Goal: Task Accomplishment & Management: Complete application form

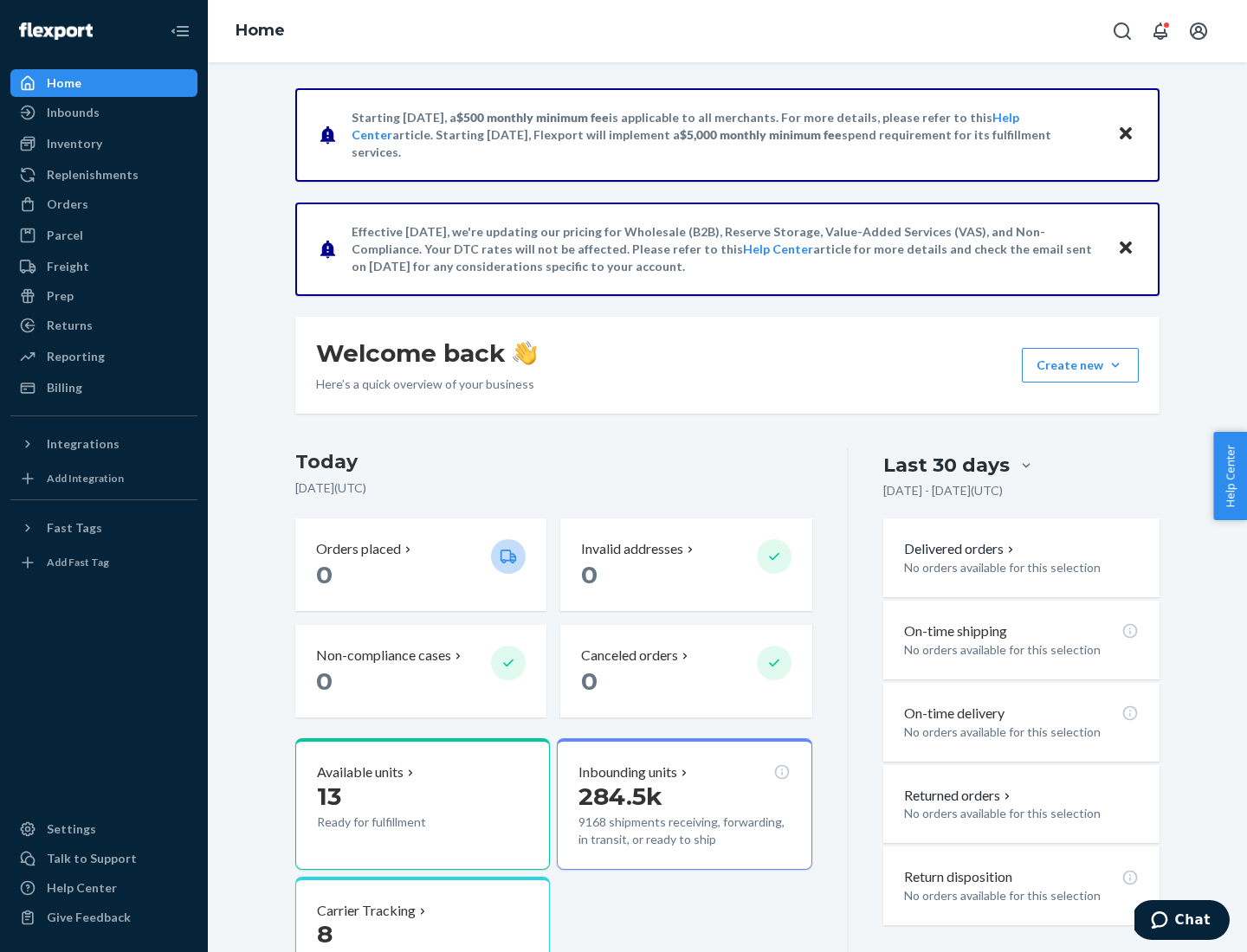
click at [1115, 366] on button "Create new Create new inbound Create new order Create new product" at bounding box center [1080, 365] width 117 height 35
click at [104, 112] on div "Inbounds" at bounding box center [103, 112] width 183 height 24
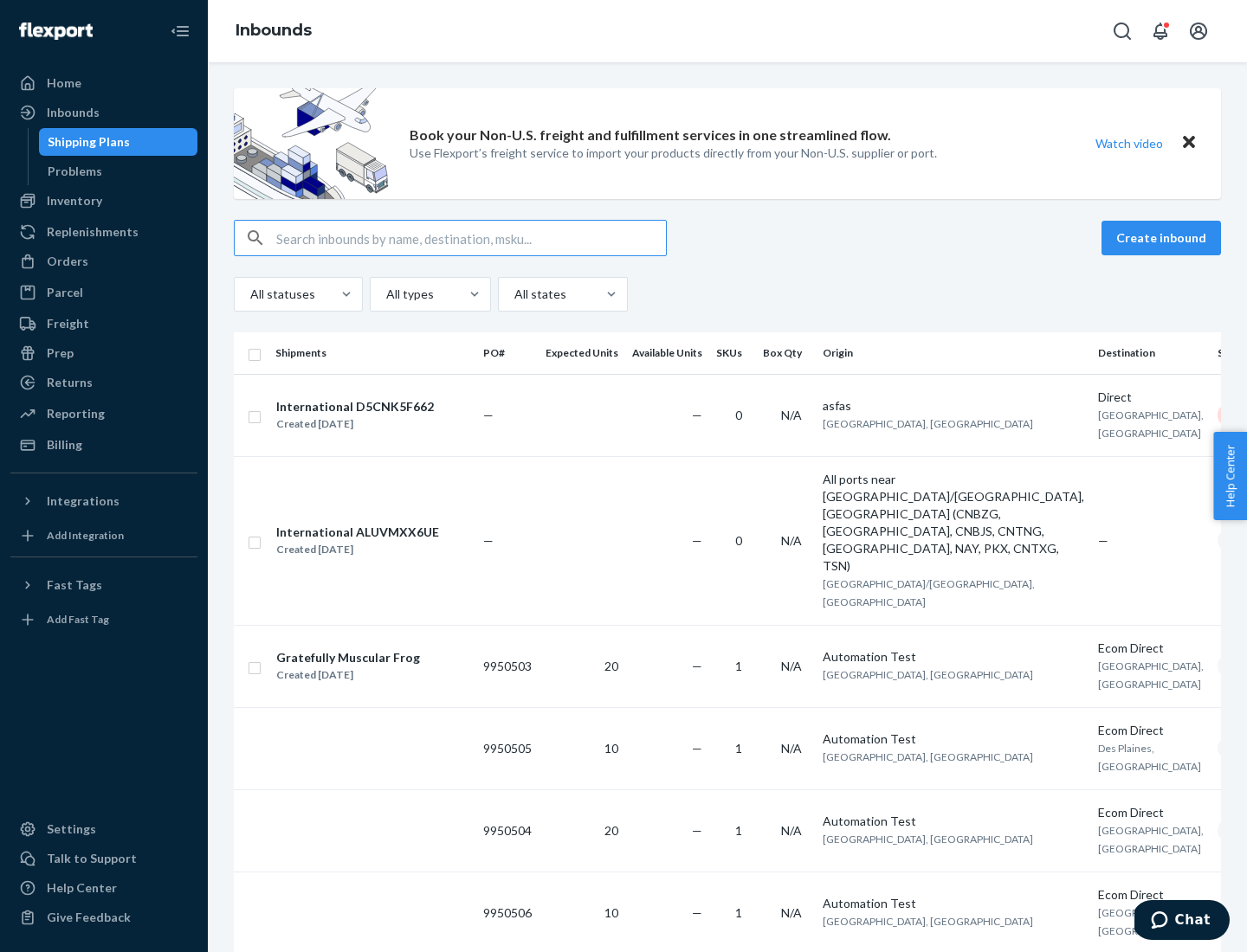
click at [1163, 238] on button "Create inbound" at bounding box center [1161, 238] width 119 height 35
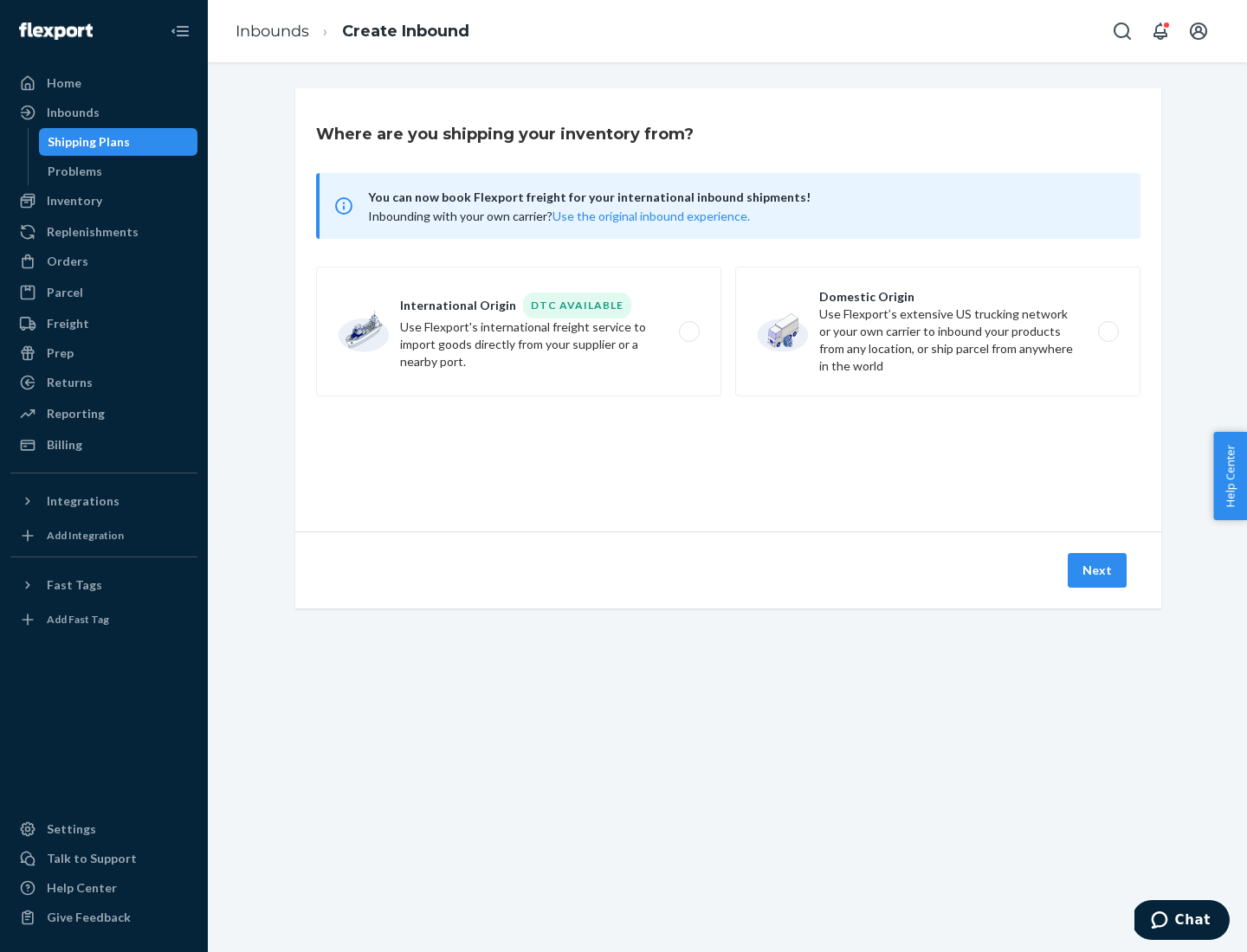
click at [938, 331] on label "Domestic Origin Use Flexport’s extensive US trucking network or your own carrie…" at bounding box center [937, 331] width 405 height 130
click at [1108, 331] on input "Domestic Origin Use Flexport’s extensive US trucking network or your own carrie…" at bounding box center [1113, 331] width 12 height 12
radio input "true"
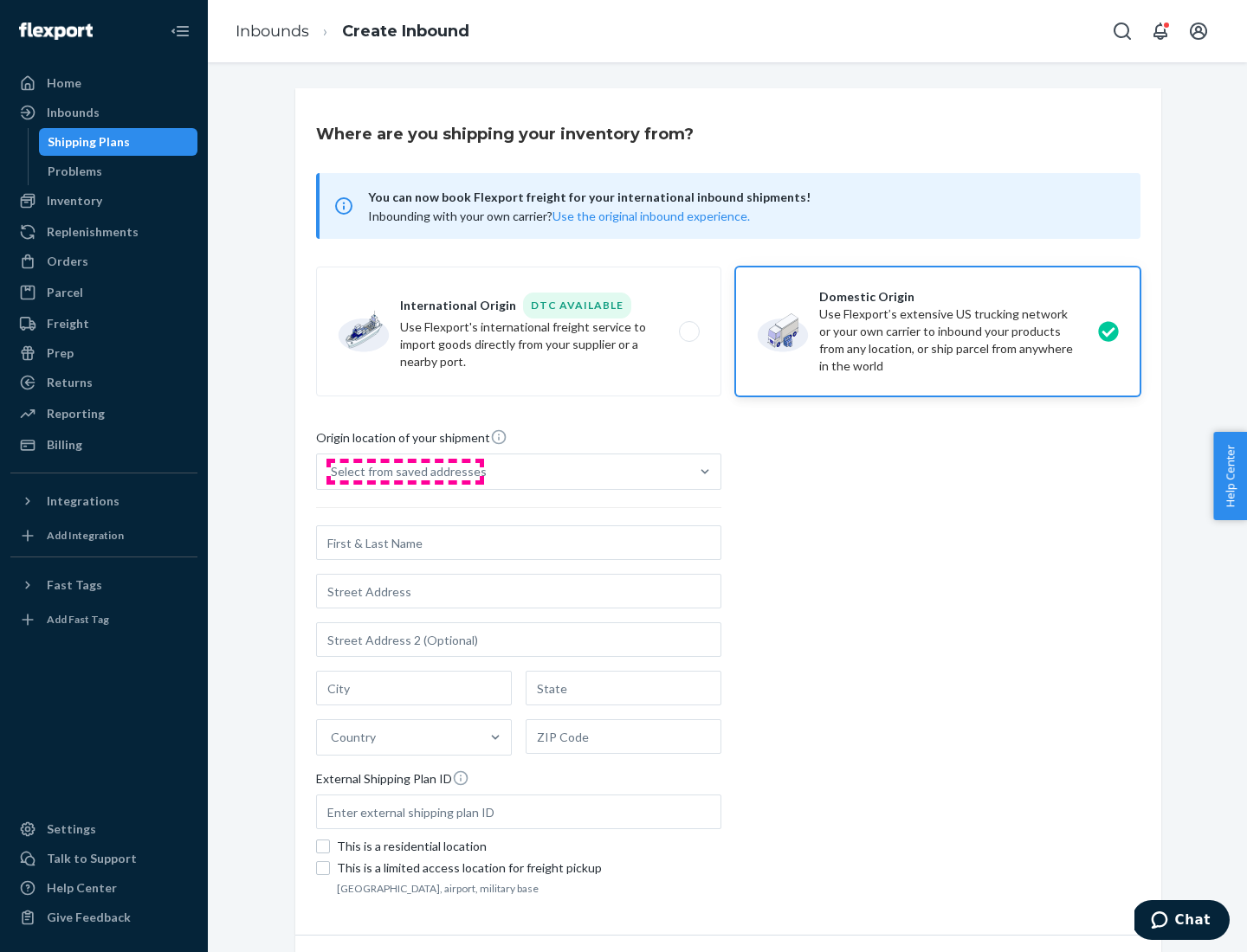
click at [404, 472] on div "Select from saved addresses" at bounding box center [408, 472] width 155 height 17
click at [332, 472] on input "Select from saved addresses" at bounding box center [332, 472] width 2 height 17
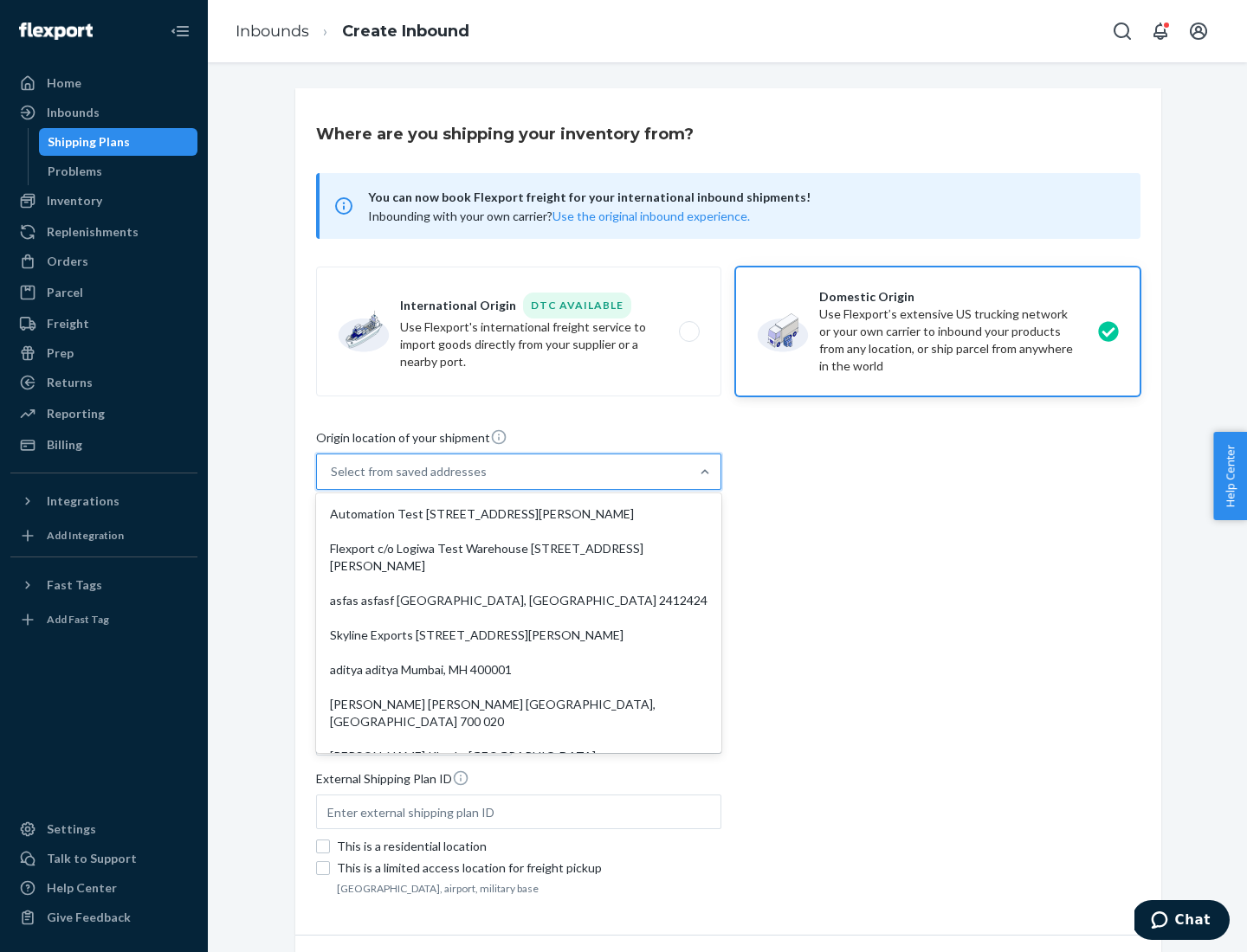
scroll to position [7, 0]
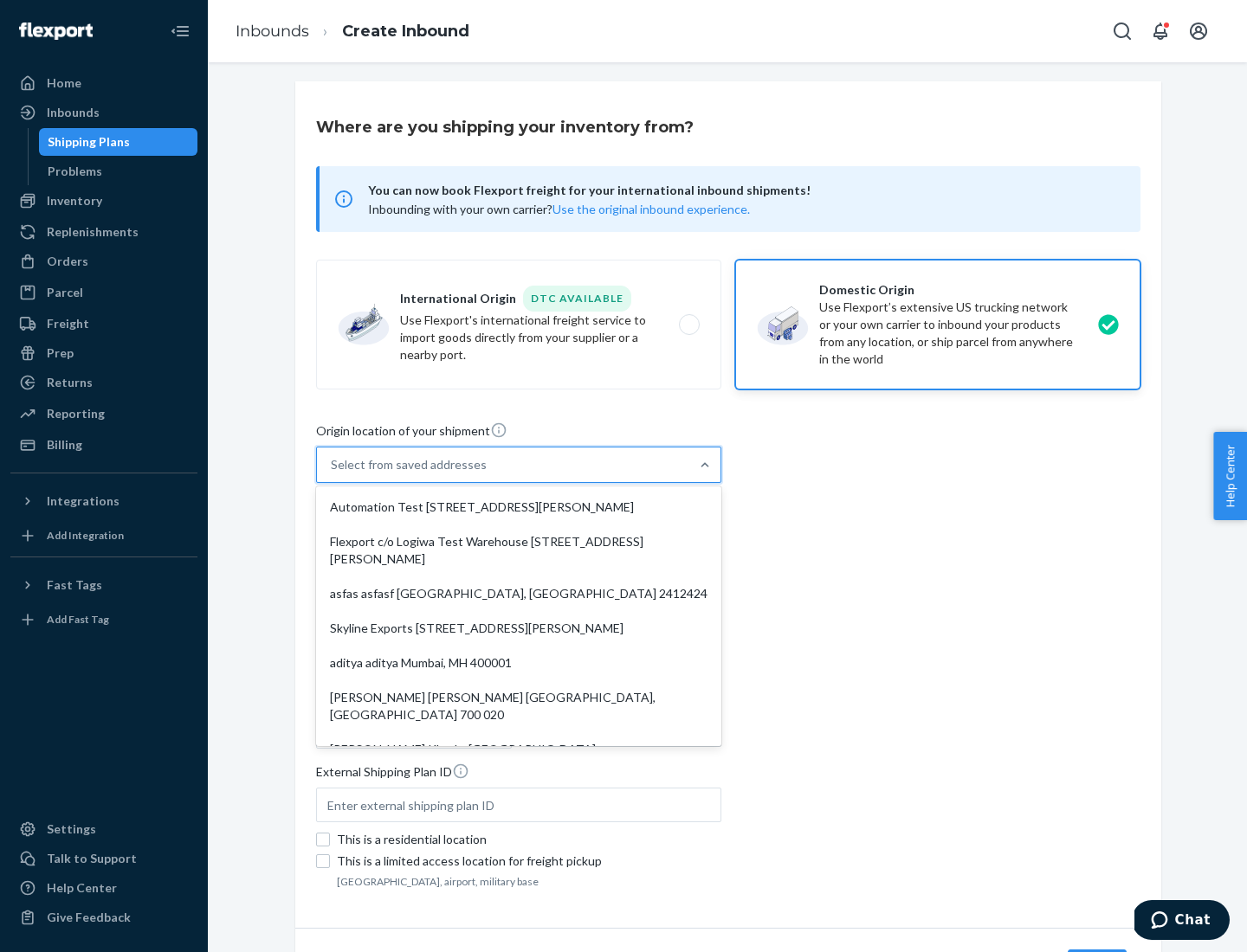
click at [518, 507] on div "Automation Test [STREET_ADDRESS][PERSON_NAME]" at bounding box center [518, 507] width 398 height 35
click at [332, 473] on input "option Automation Test [STREET_ADDRESS][PERSON_NAME]. 9 results available. Use …" at bounding box center [332, 464] width 2 height 17
type input "Automation Test"
type input "9th Floor"
type input "[GEOGRAPHIC_DATA]"
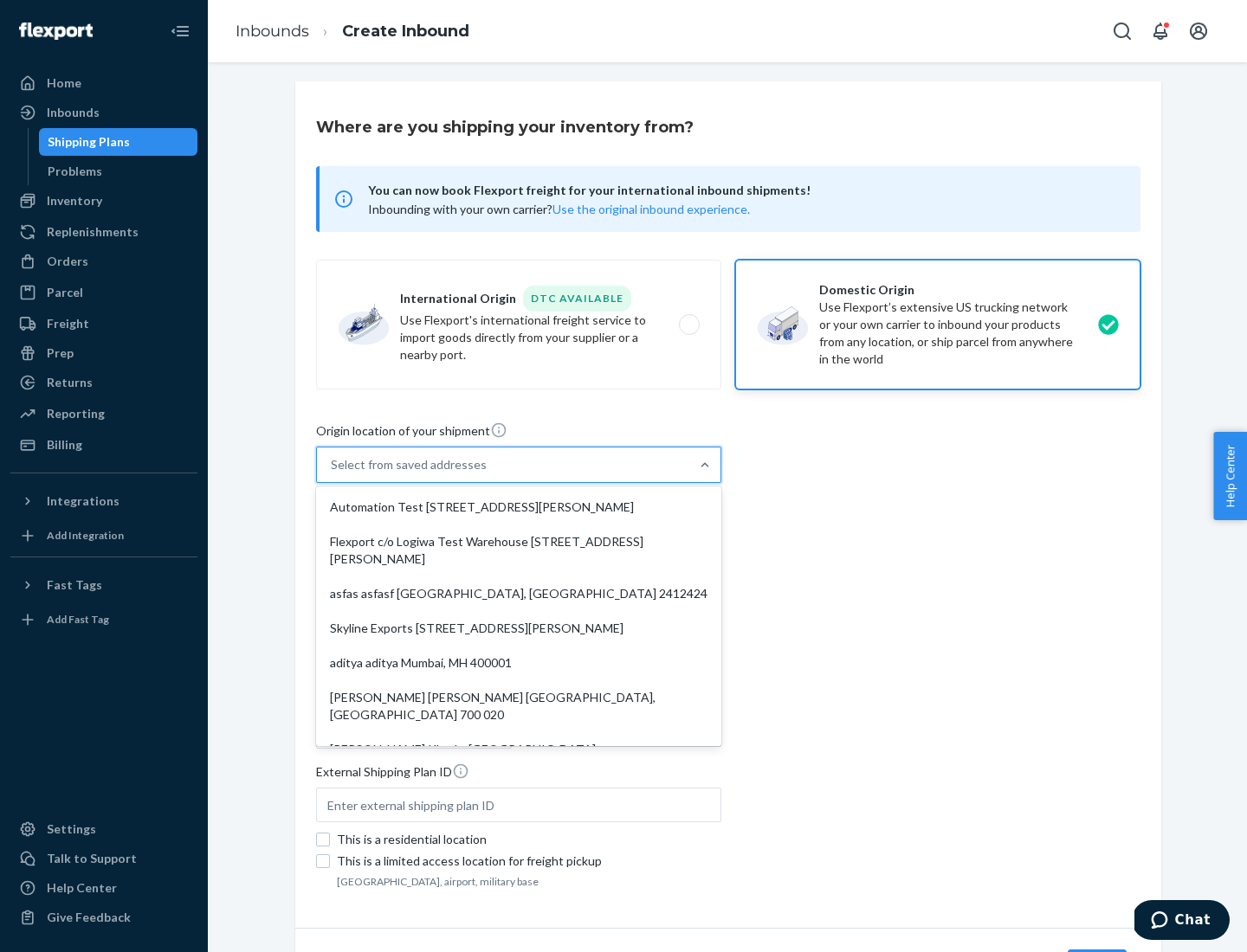
type input "CA"
type input "94104"
type input "[STREET_ADDRESS][PERSON_NAME]"
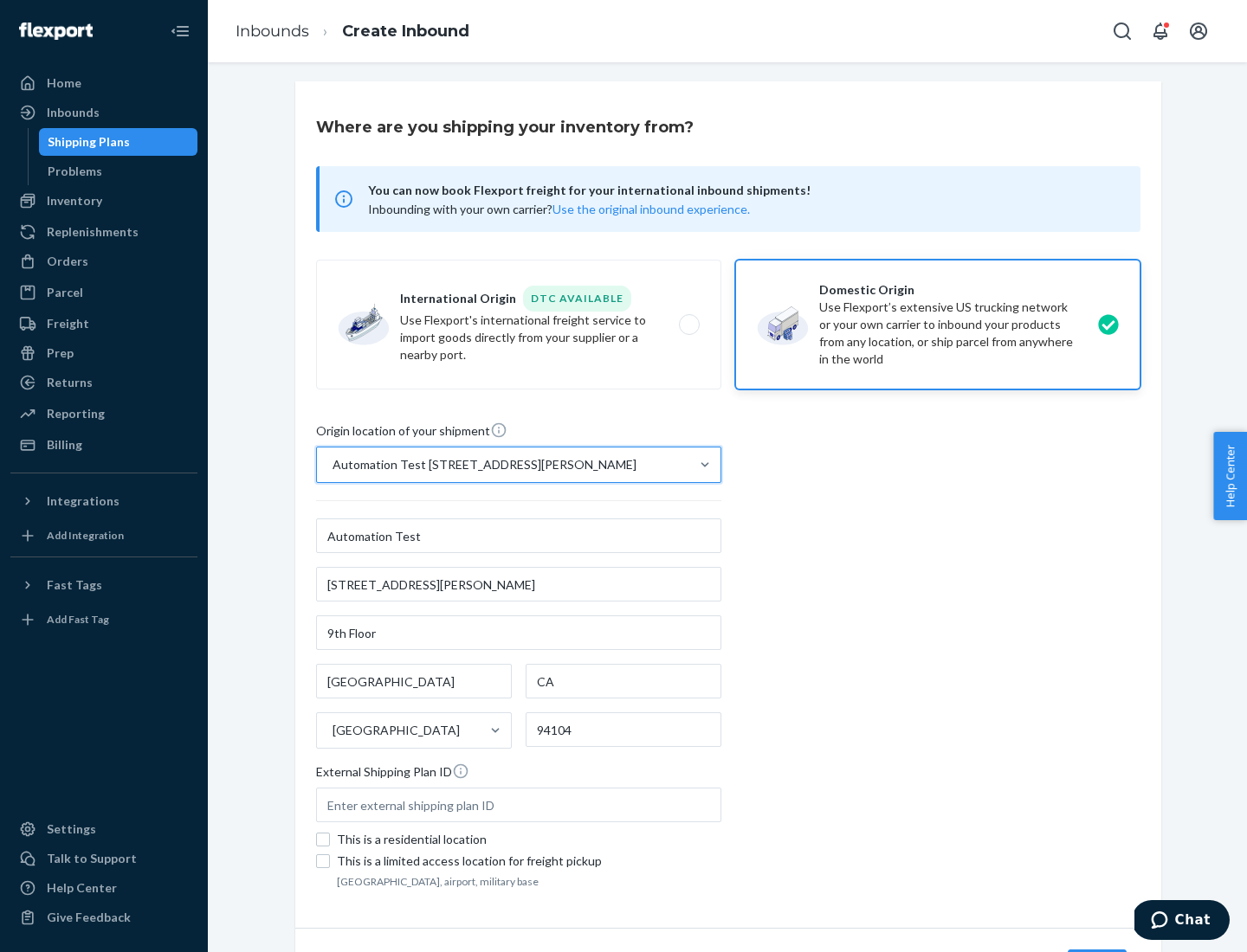
scroll to position [101, 0]
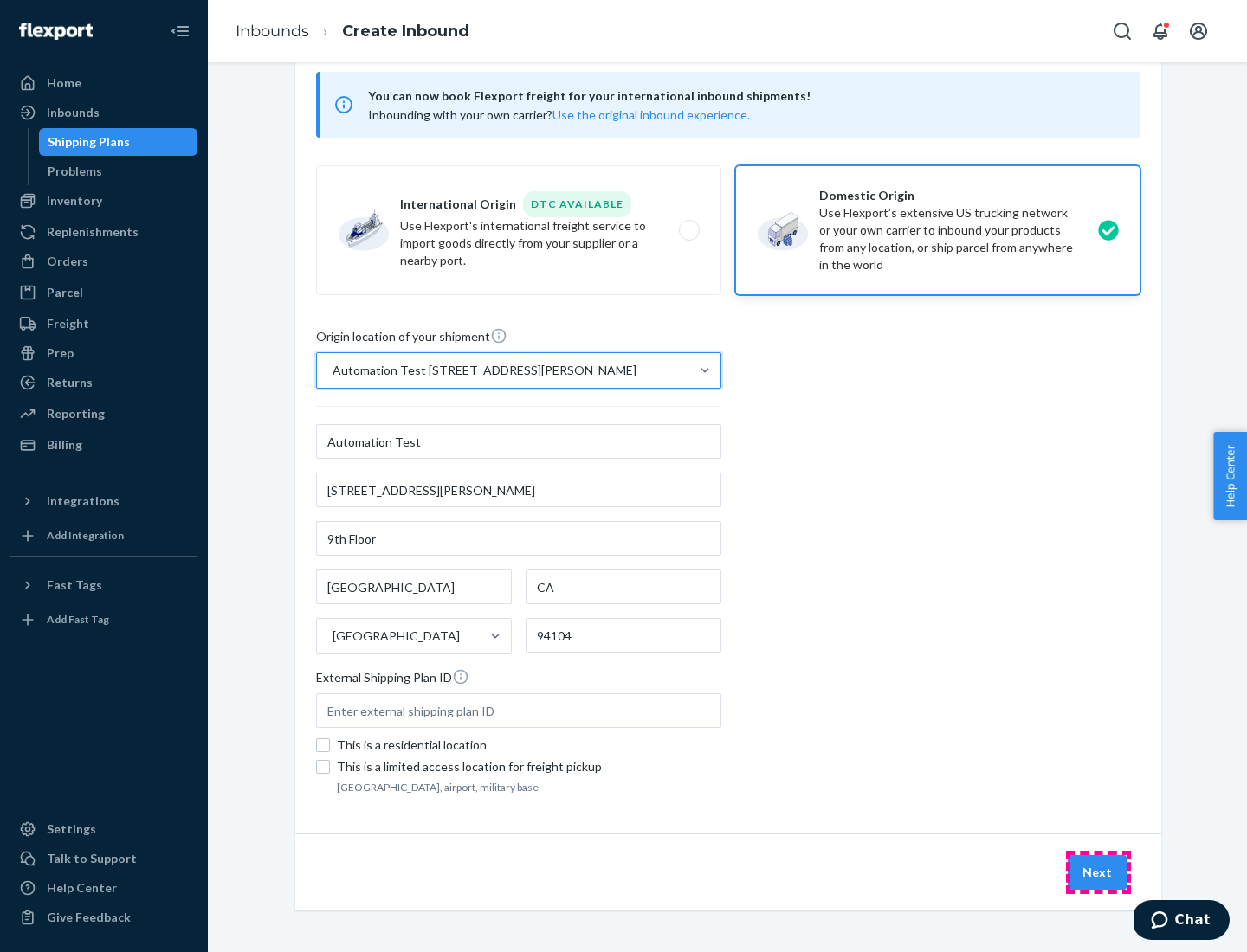
click at [1098, 873] on button "Next" at bounding box center [1097, 872] width 59 height 35
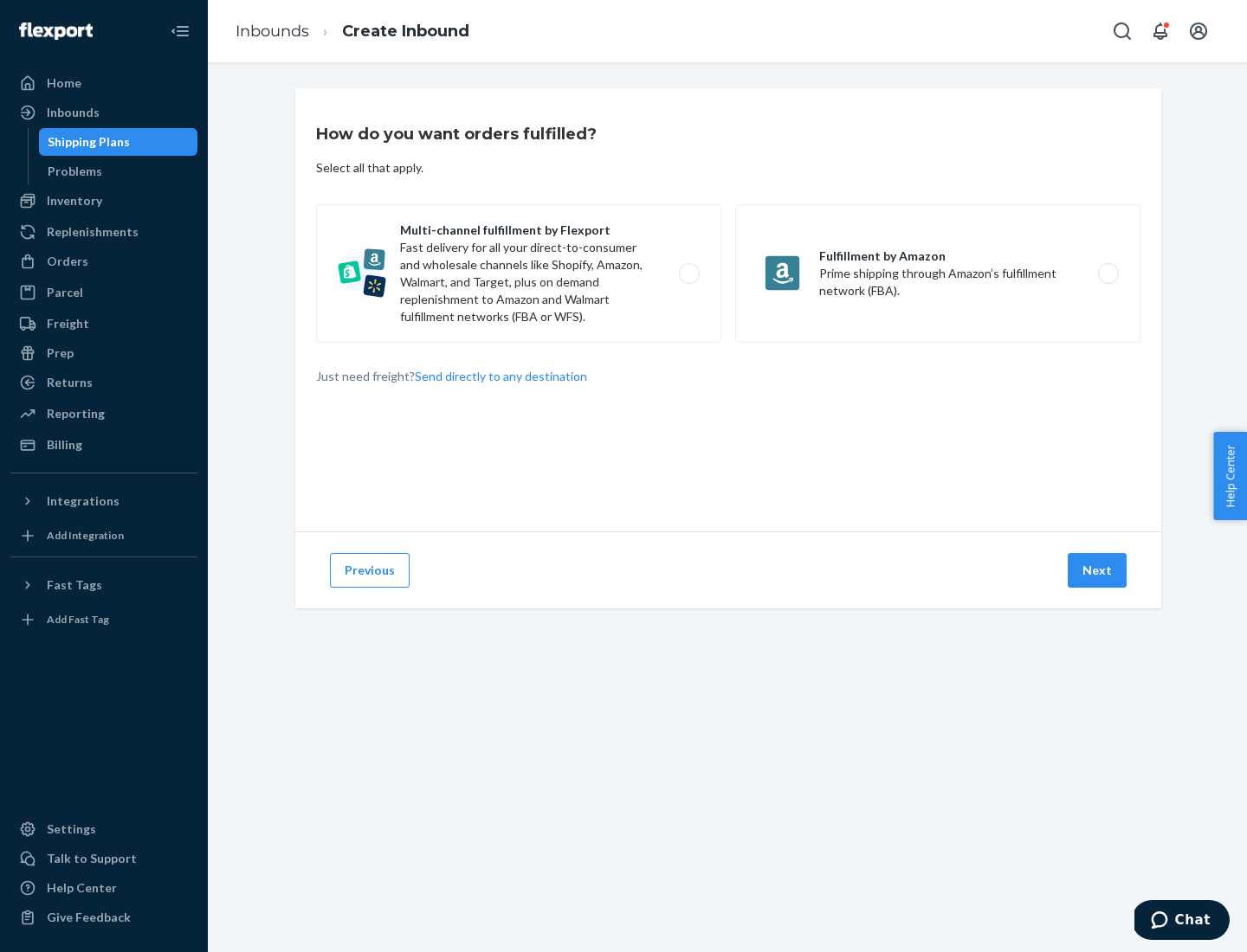
click at [518, 274] on label "Multi-channel fulfillment by Flexport Fast delivery for all your direct-to-cons…" at bounding box center [518, 273] width 405 height 138
click at [688, 274] on input "Multi-channel fulfillment by Flexport Fast delivery for all your direct-to-cons…" at bounding box center [694, 274] width 12 height 12
radio input "true"
click at [1098, 570] on button "Next" at bounding box center [1097, 570] width 59 height 35
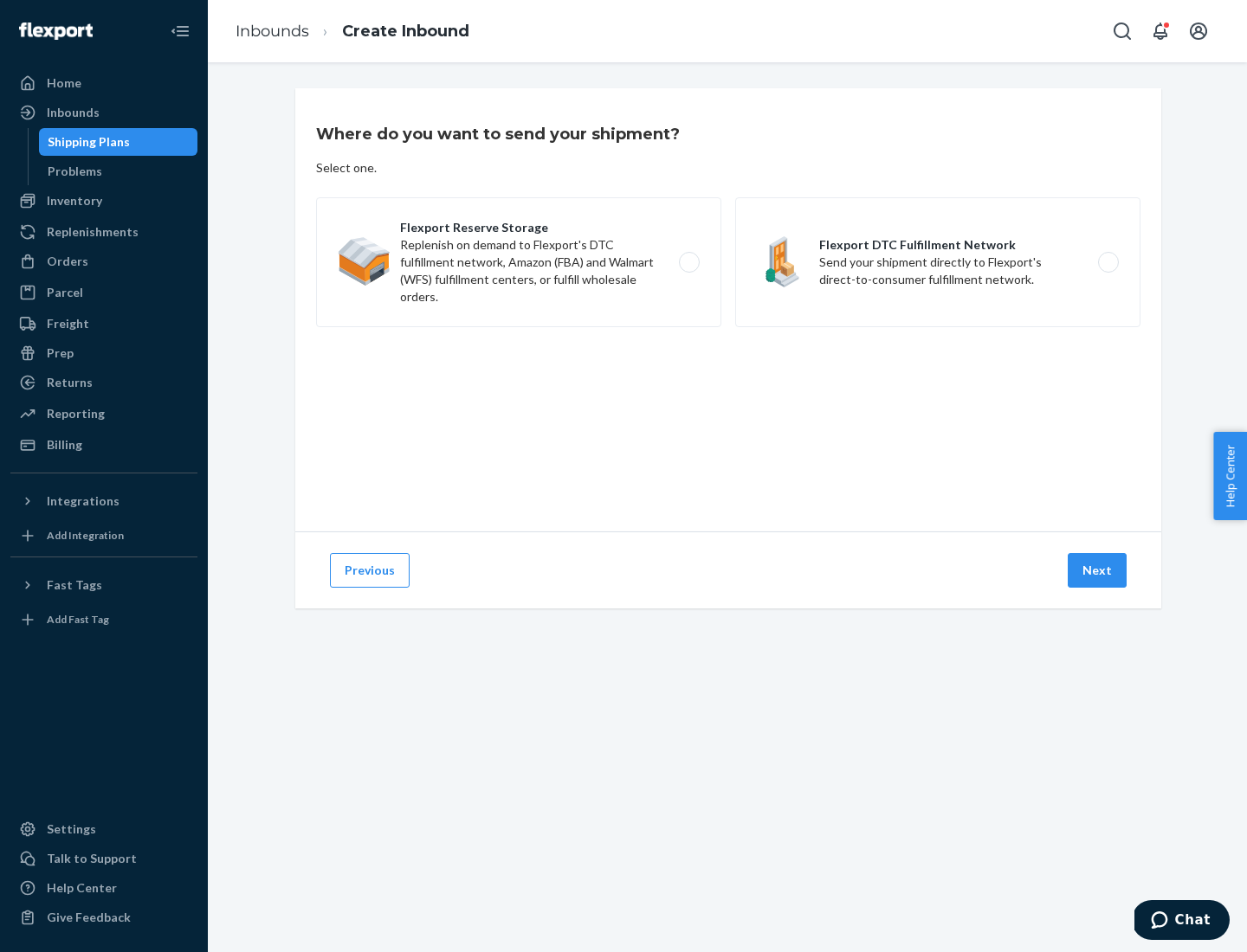
click at [938, 262] on label "Flexport DTC Fulfillment Network Send your shipment directly to Flexport's dire…" at bounding box center [937, 262] width 405 height 130
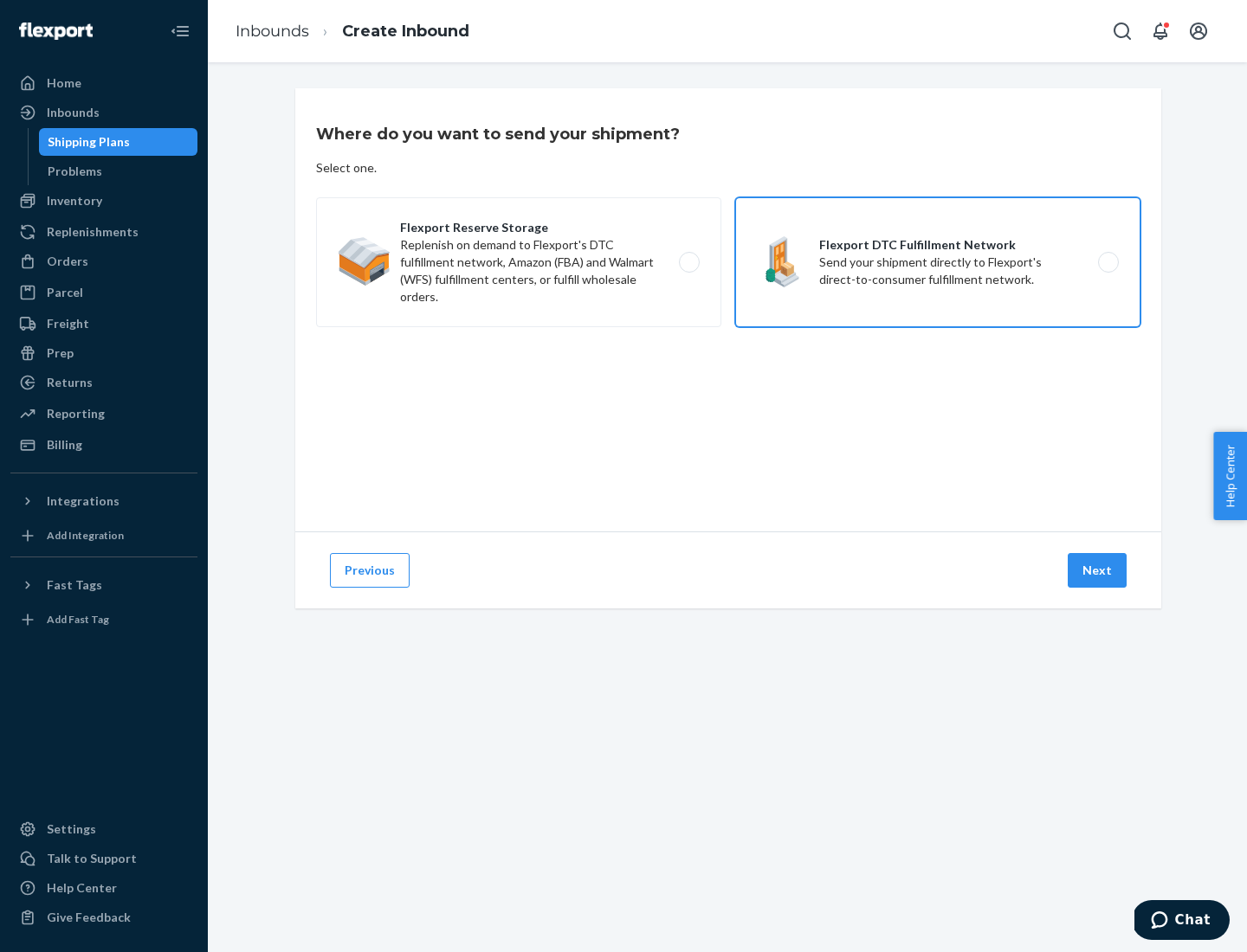
click at [1108, 262] on input "Flexport DTC Fulfillment Network Send your shipment directly to Flexport's dire…" at bounding box center [1113, 262] width 12 height 12
radio input "true"
click at [1098, 570] on button "Next" at bounding box center [1097, 570] width 59 height 35
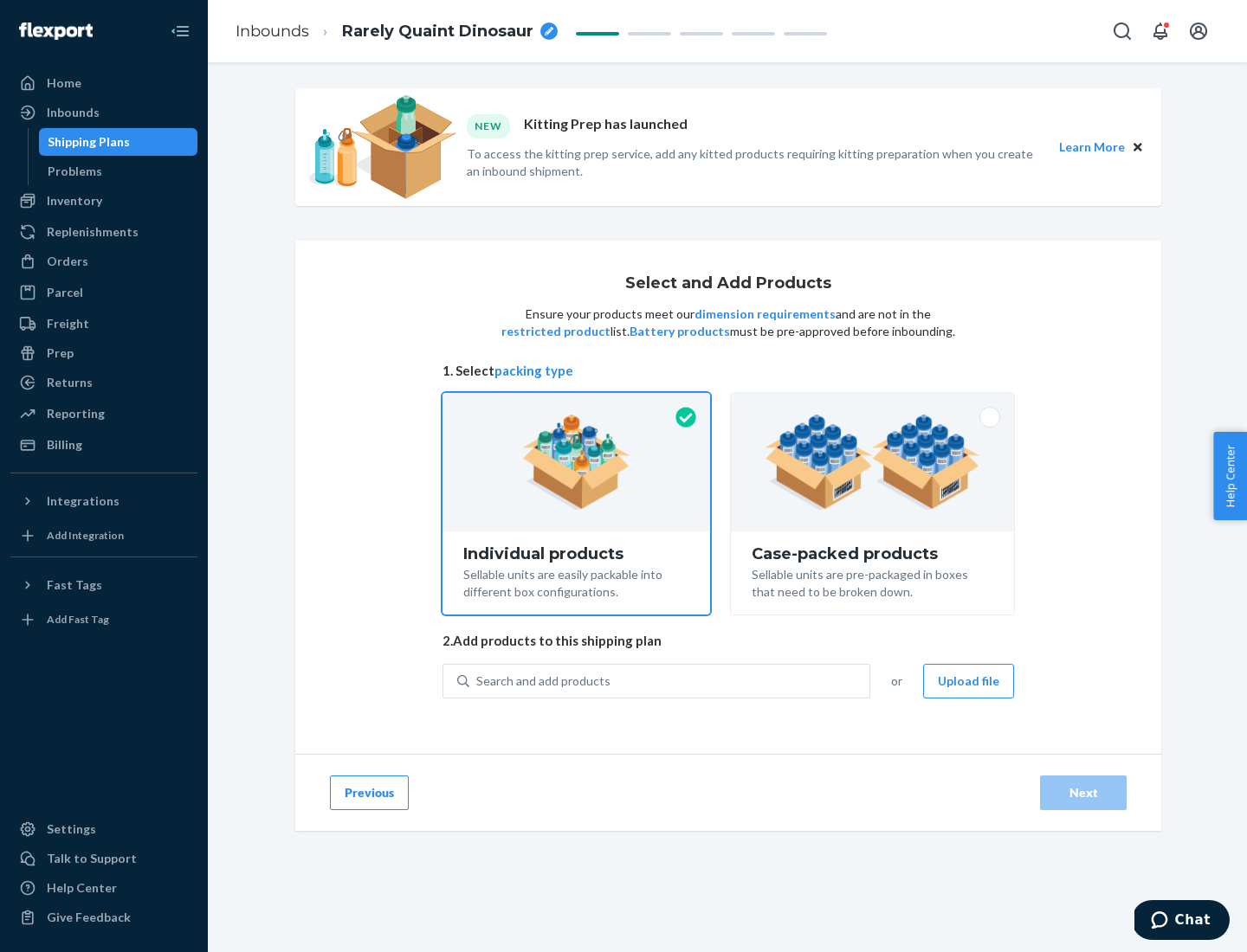
click at [873, 463] on img at bounding box center [872, 463] width 216 height 95
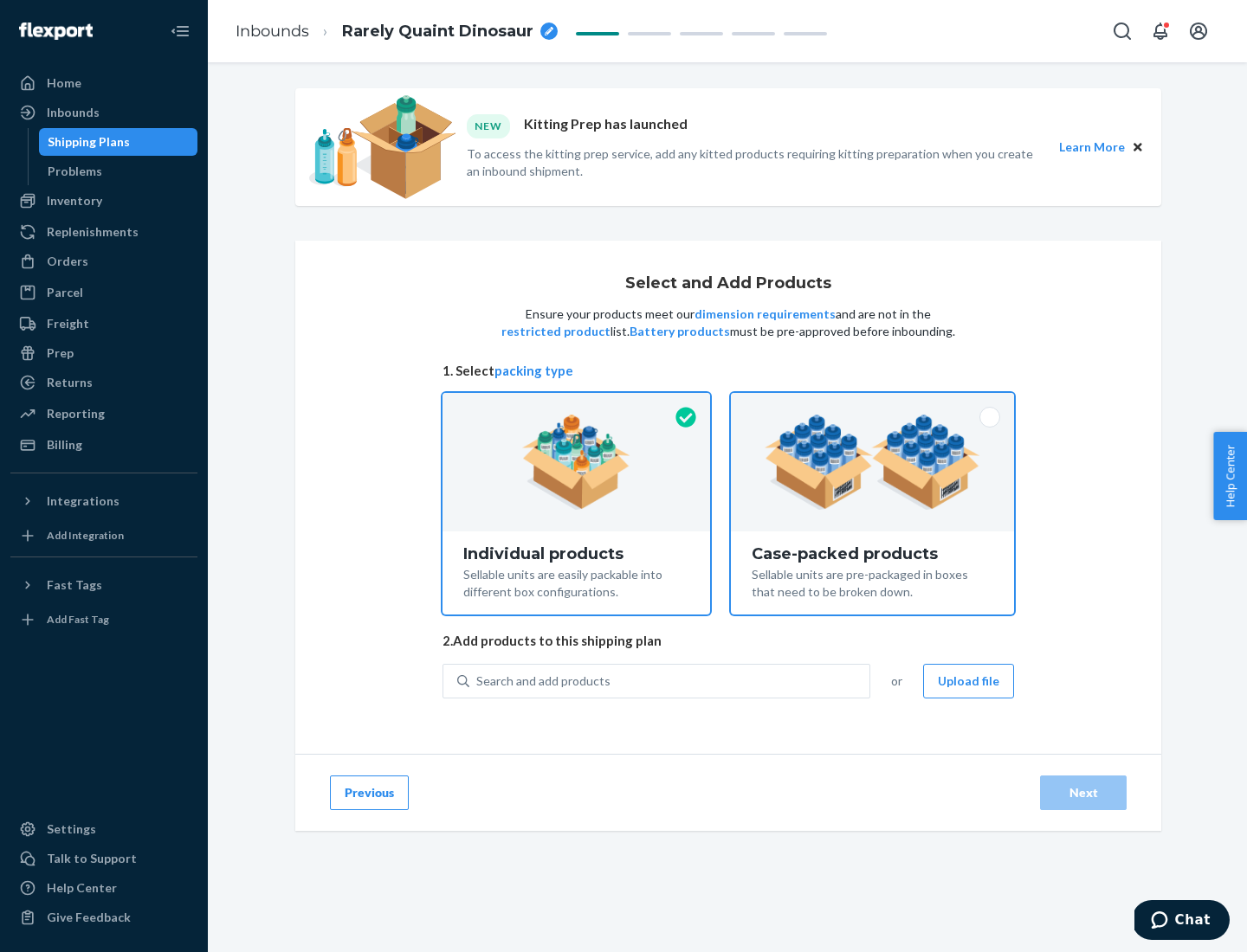
click at [873, 404] on input "Case-packed products Sellable units are pre-packaged in boxes that need to be b…" at bounding box center [872, 399] width 12 height 12
radio input "true"
radio input "false"
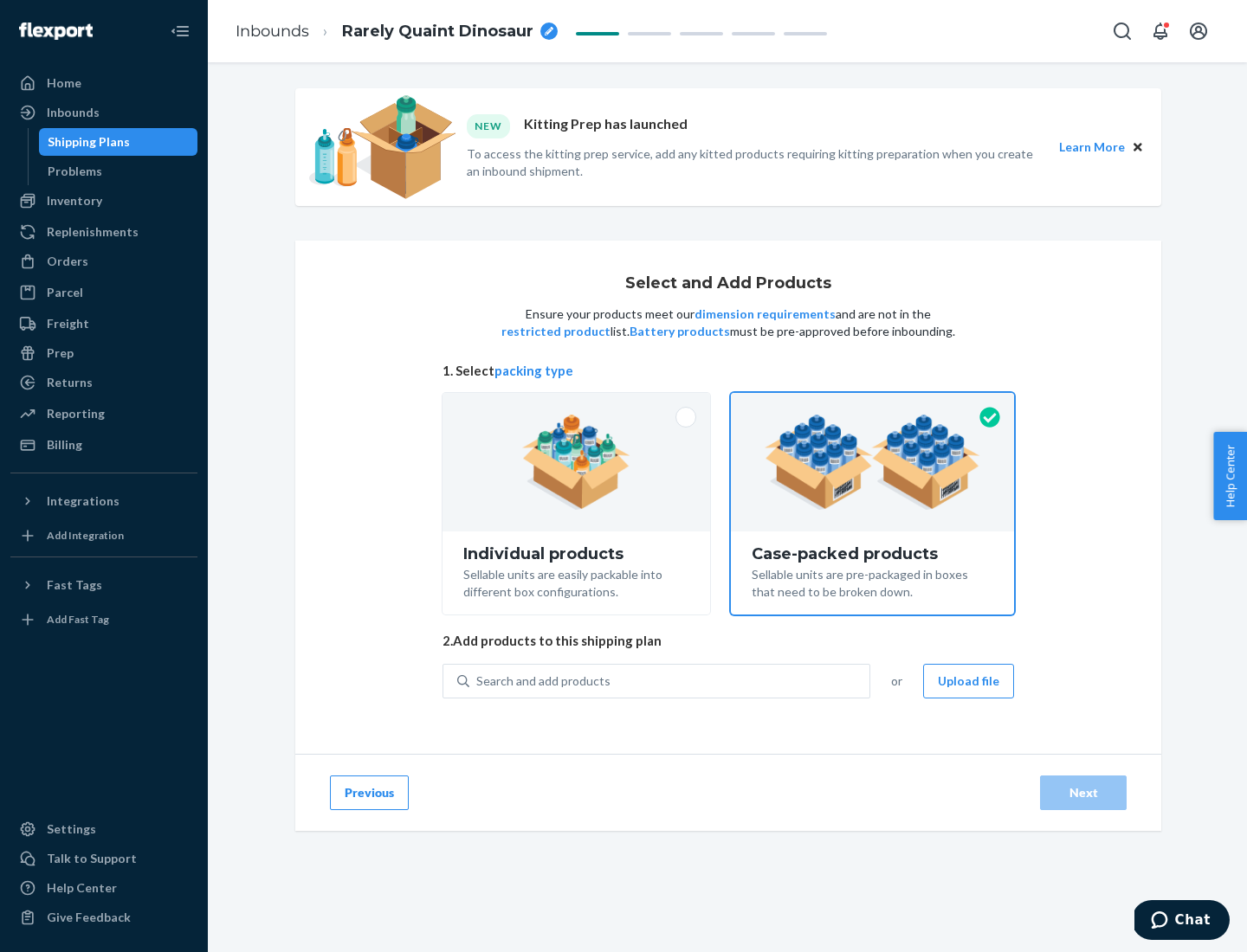
click at [670, 681] on div "Search and add products" at bounding box center [668, 681] width 400 height 31
click at [478, 681] on input "Search and add products" at bounding box center [477, 681] width 2 height 17
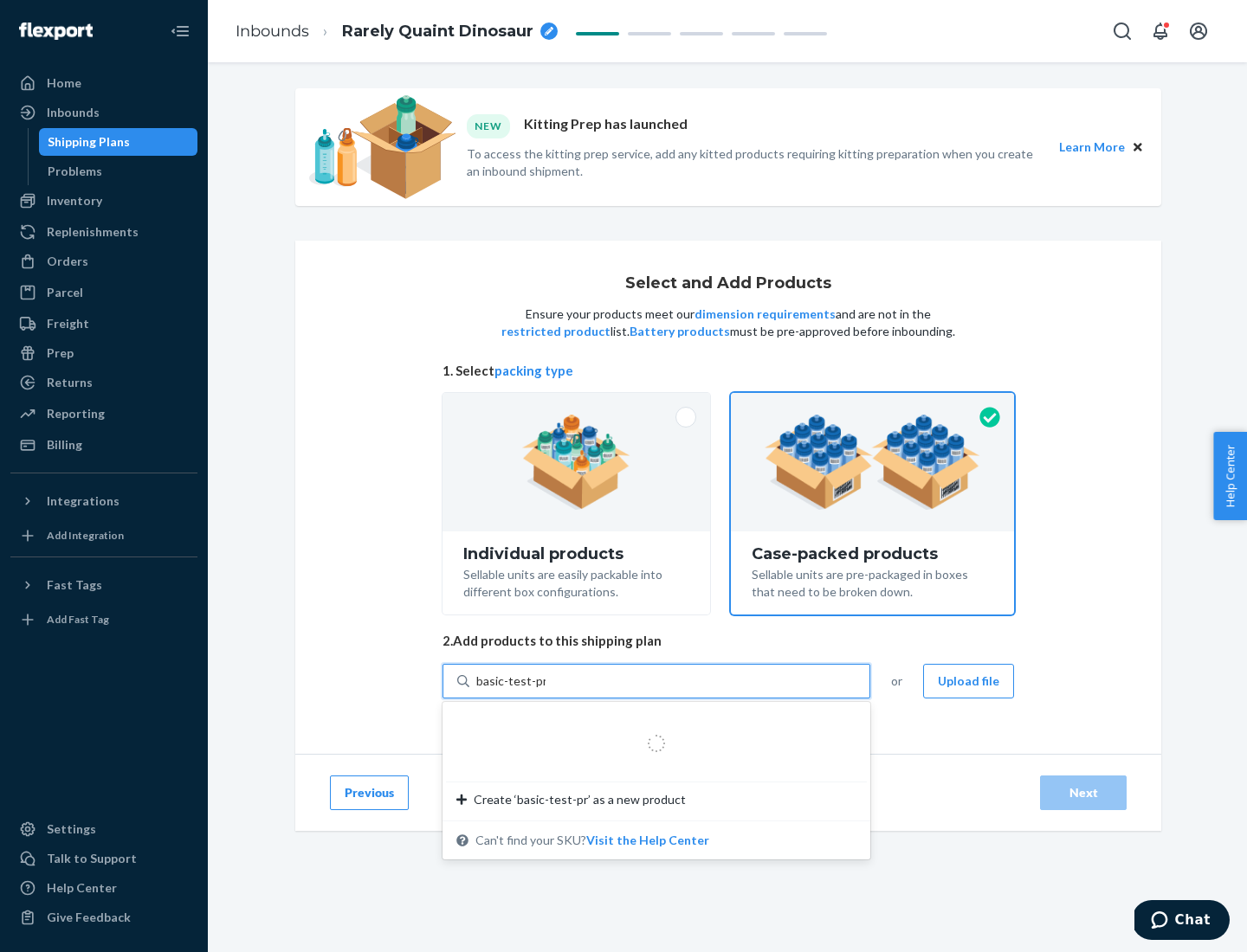
type input "basic-test-product-1"
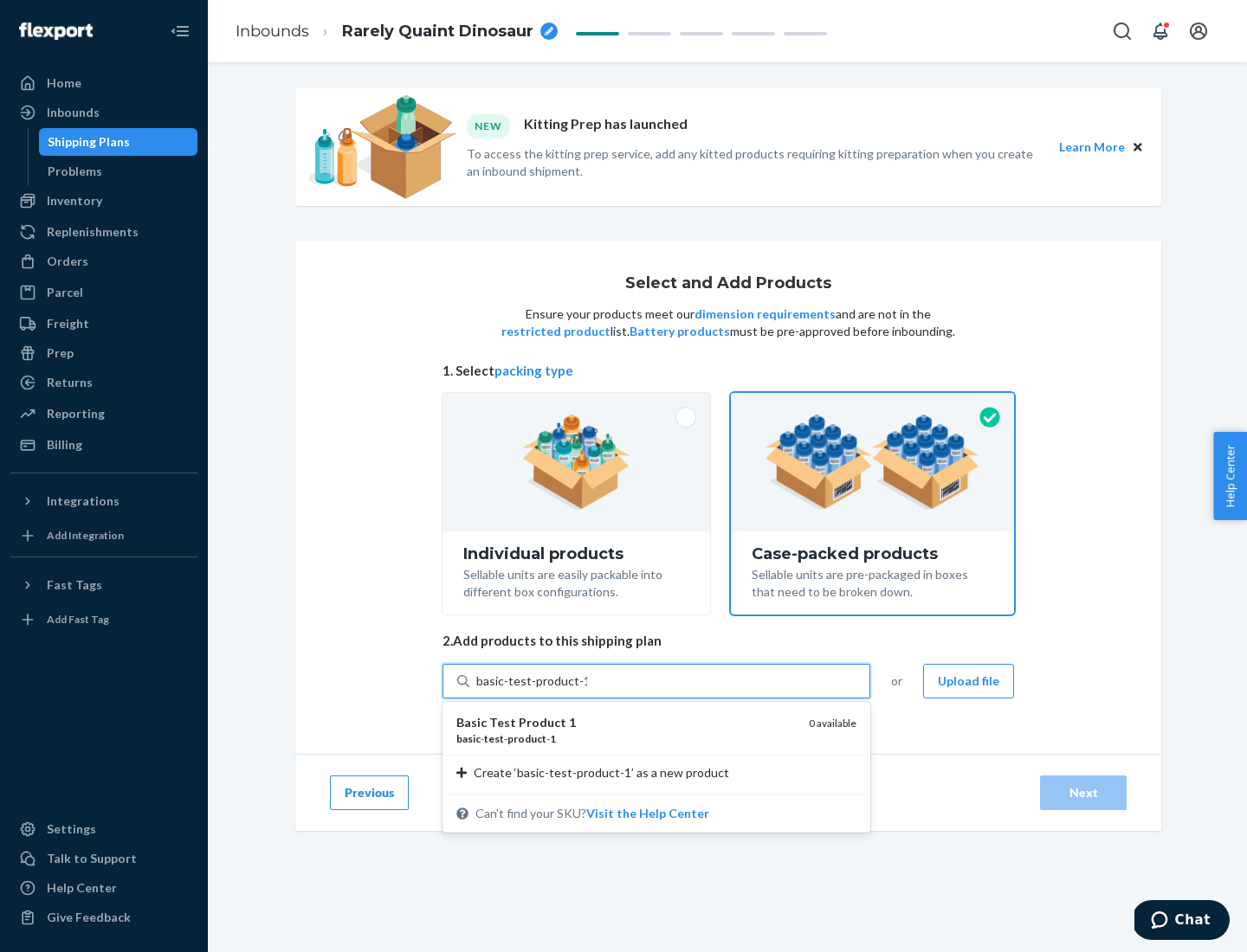
click at [626, 738] on div "basic - test - product - 1" at bounding box center [625, 738] width 339 height 14
click at [587, 690] on input "basic-test-product-1" at bounding box center [531, 681] width 111 height 17
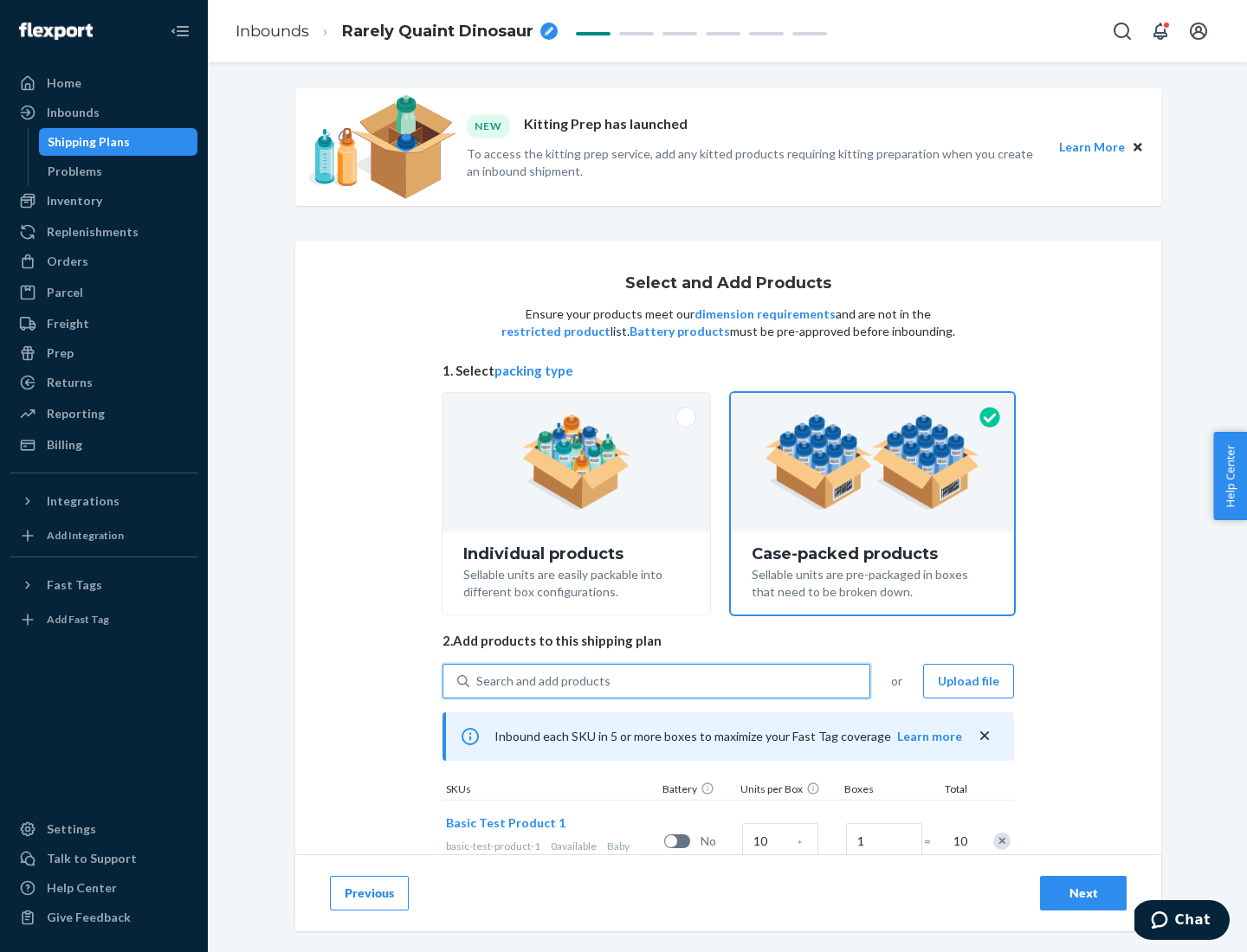
scroll to position [62, 0]
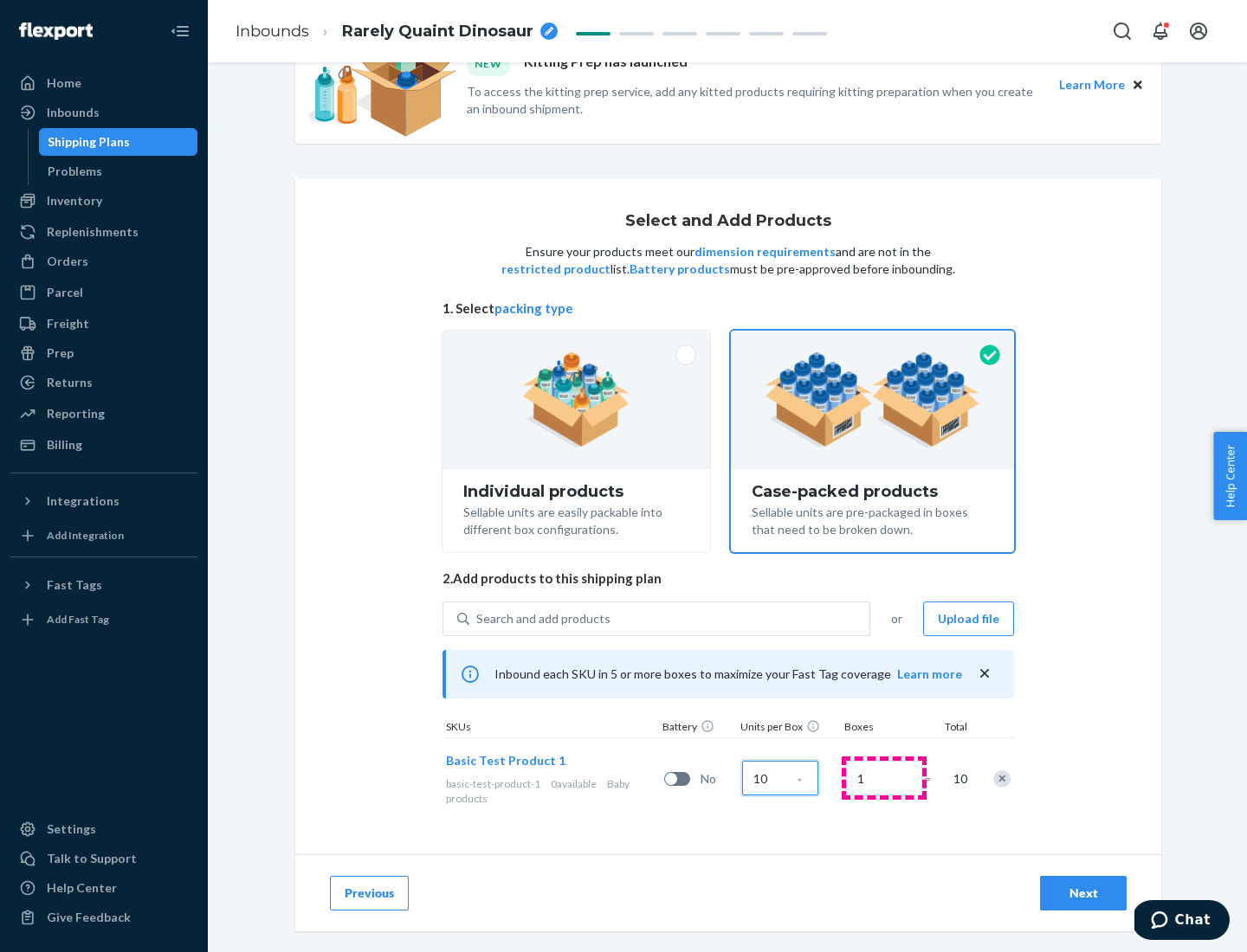
type input "10"
type input "7"
click at [1083, 894] on div "Next" at bounding box center [1083, 893] width 57 height 17
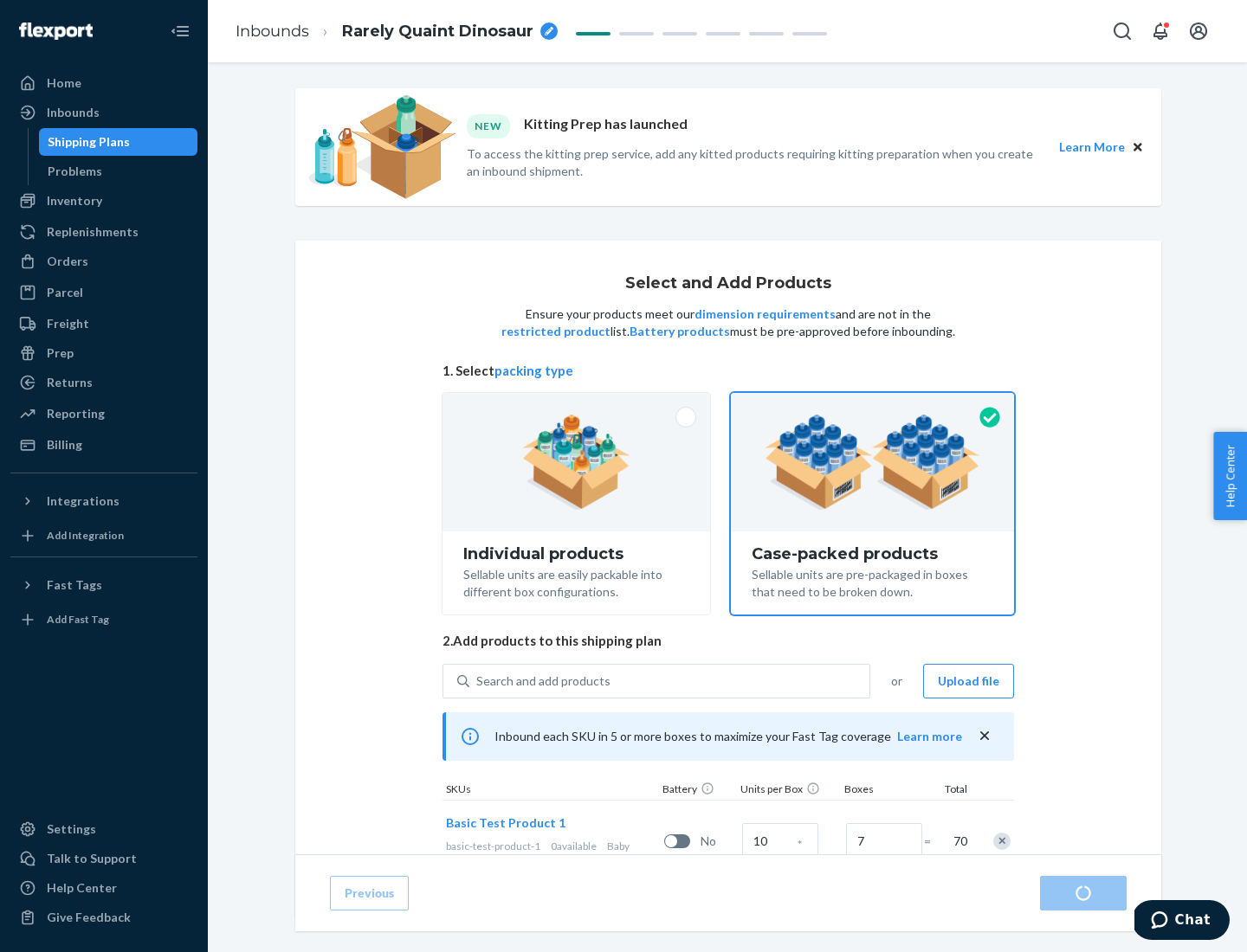
radio input "true"
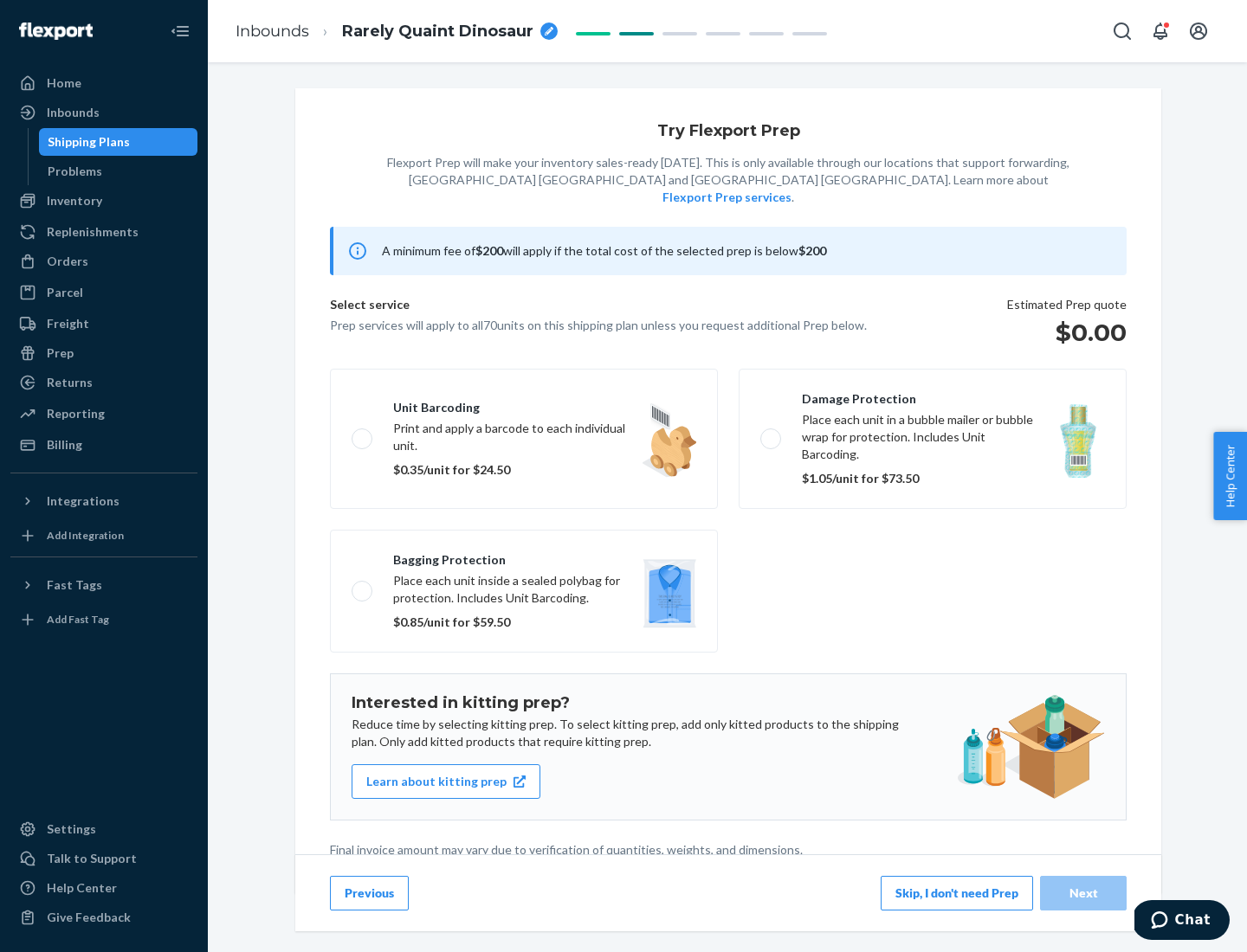
scroll to position [4, 0]
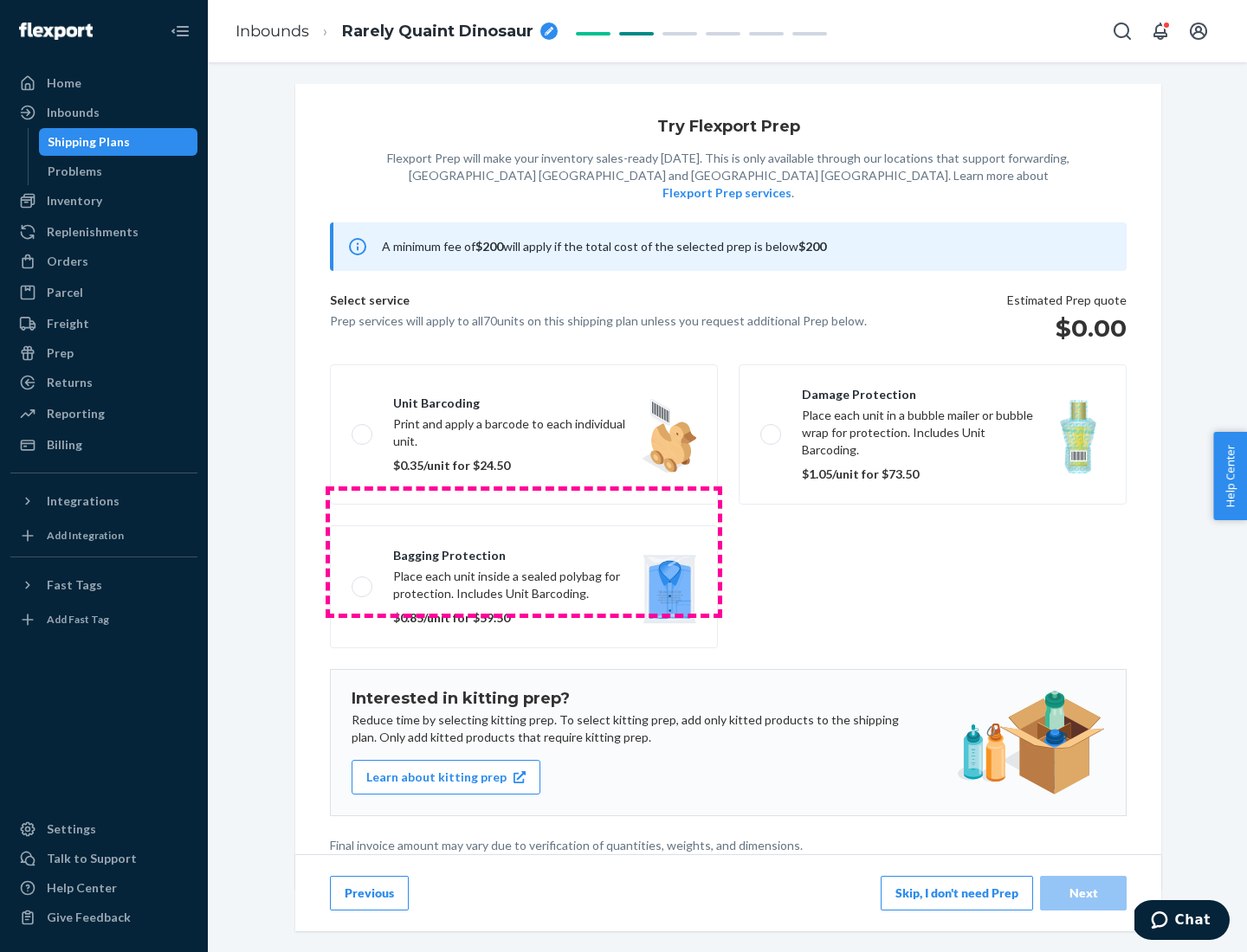
click at [524, 551] on label "Bagging protection Place each unit inside a sealed polybag for protection. Incl…" at bounding box center [524, 586] width 388 height 123
click at [363, 581] on input "Bagging protection Place each unit inside a sealed polybag for protection. Incl…" at bounding box center [357, 586] width 12 height 12
checkbox input "true"
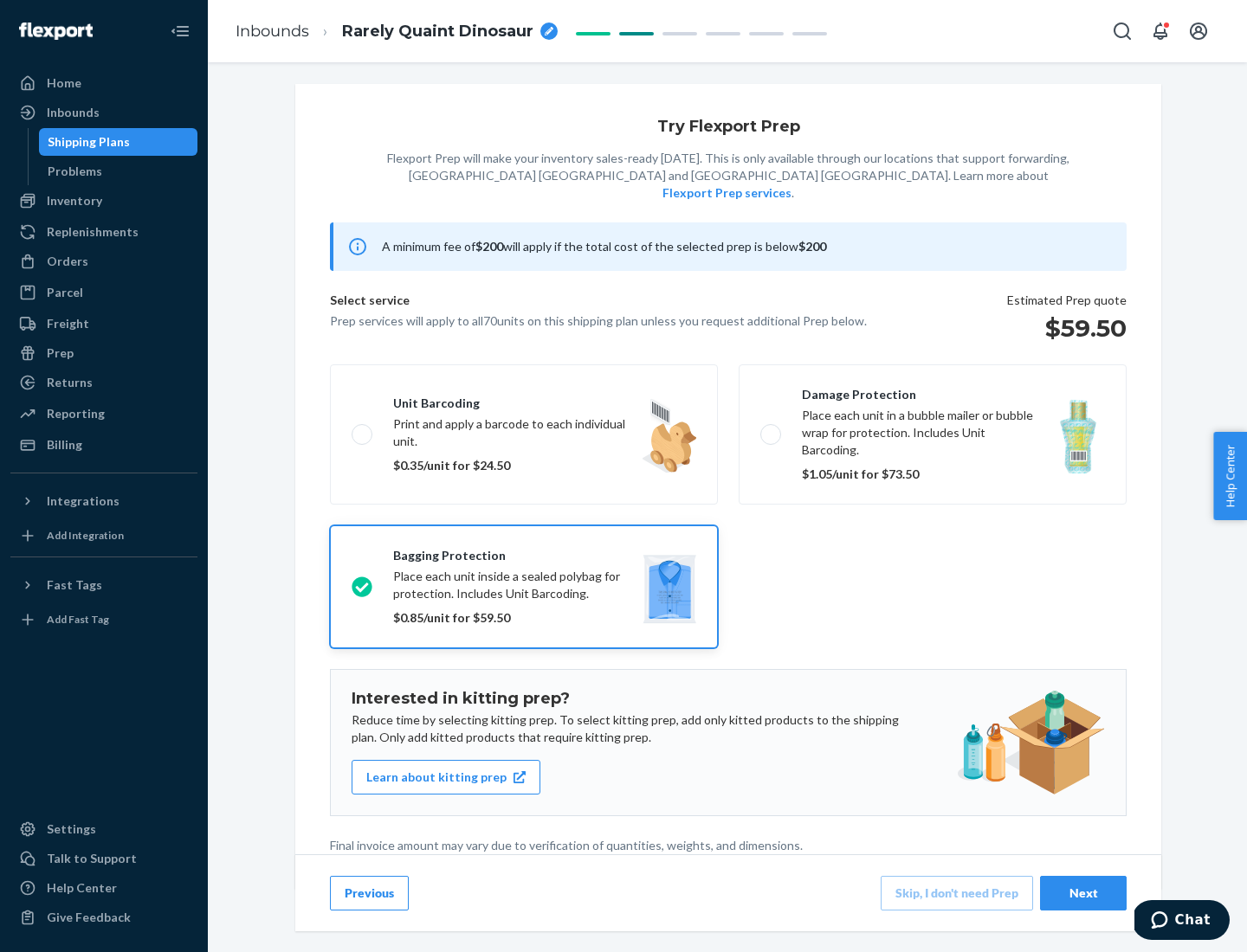
click at [1083, 893] on div "Next" at bounding box center [1083, 893] width 57 height 17
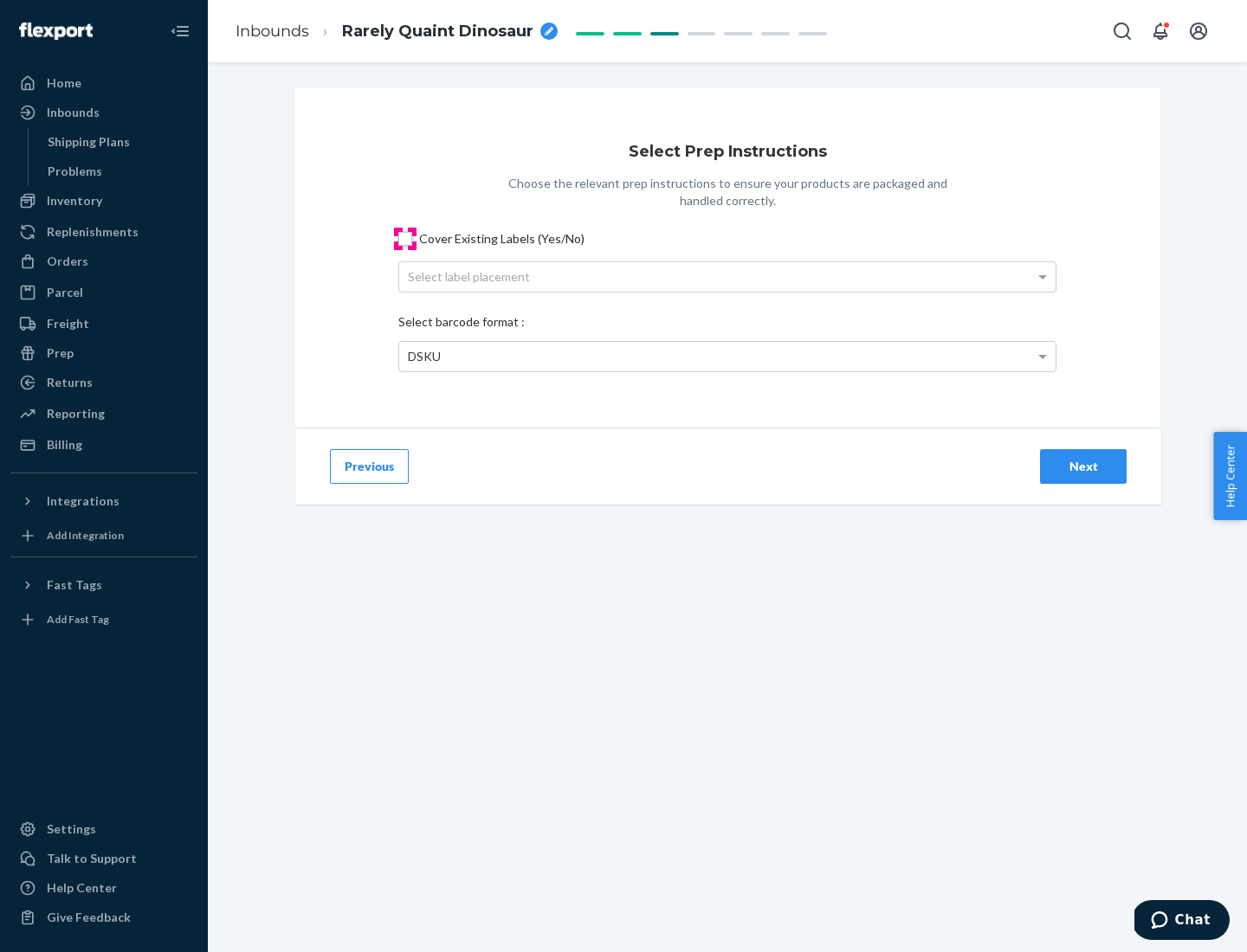
click at [405, 238] on input "Cover Existing Labels (Yes/No)" at bounding box center [404, 238] width 13 height 13
checkbox input "true"
click at [728, 276] on div "Select label placement" at bounding box center [727, 277] width 657 height 30
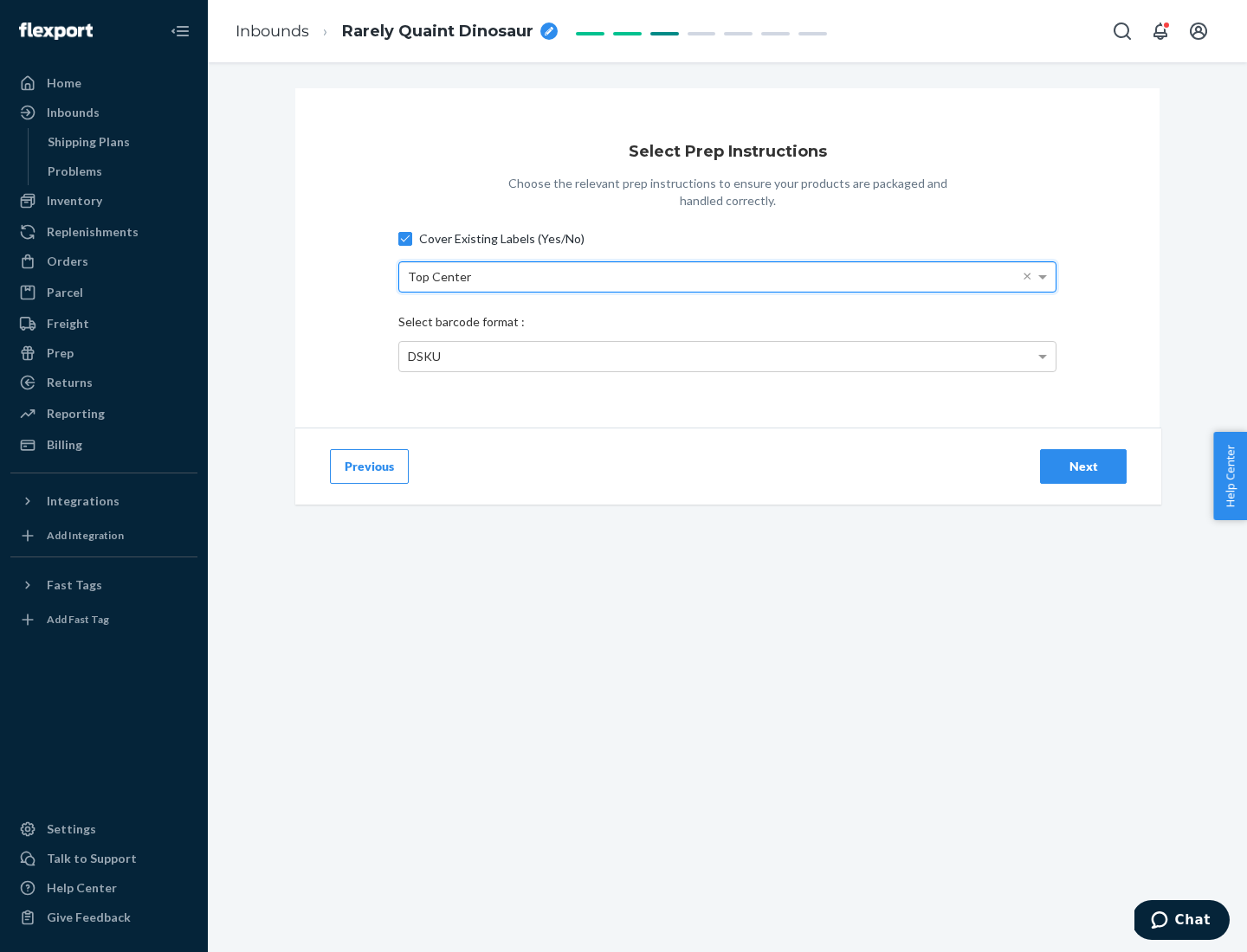
click at [728, 356] on div "DSKU" at bounding box center [727, 357] width 657 height 30
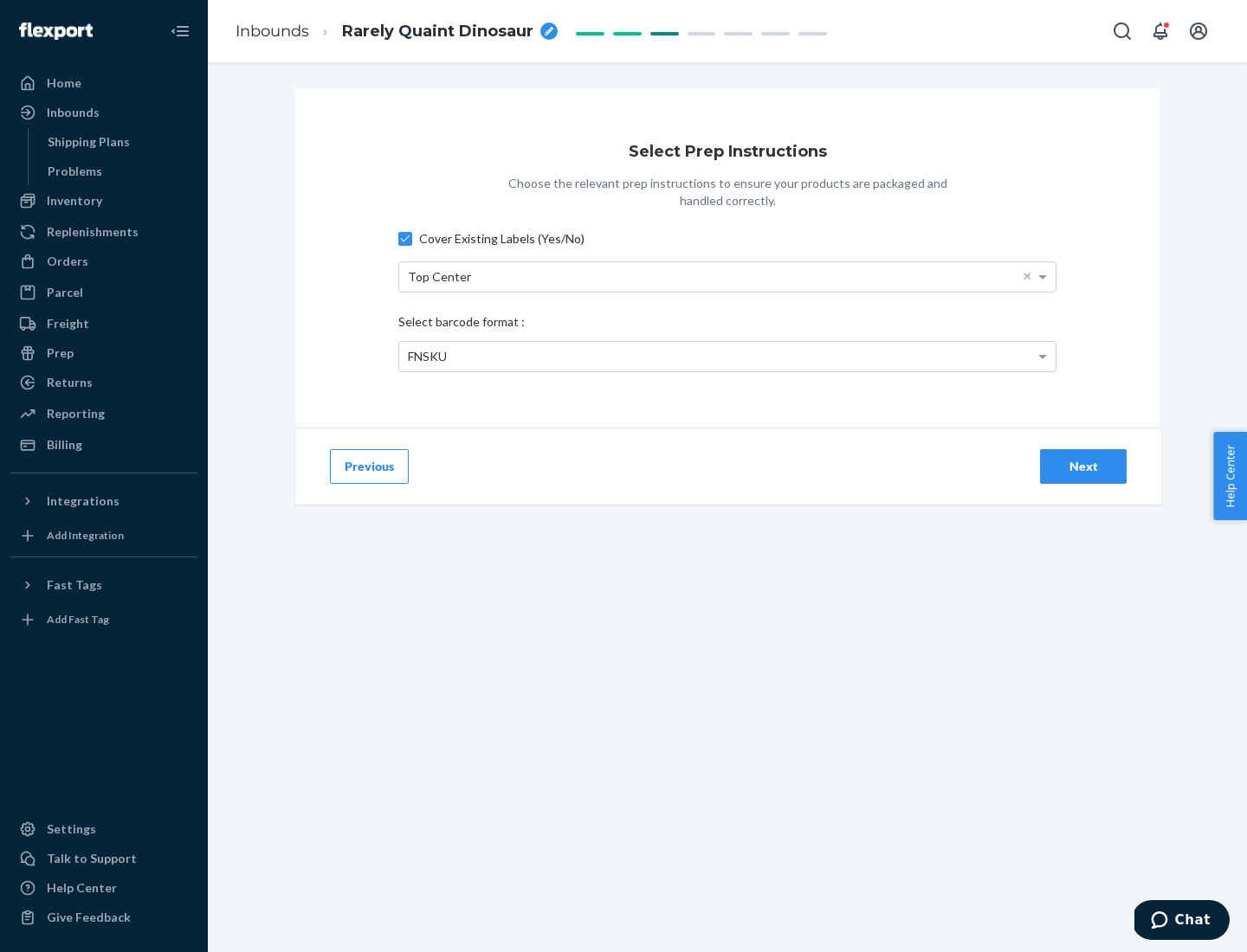
click at [1083, 466] on div "Next" at bounding box center [1083, 466] width 57 height 17
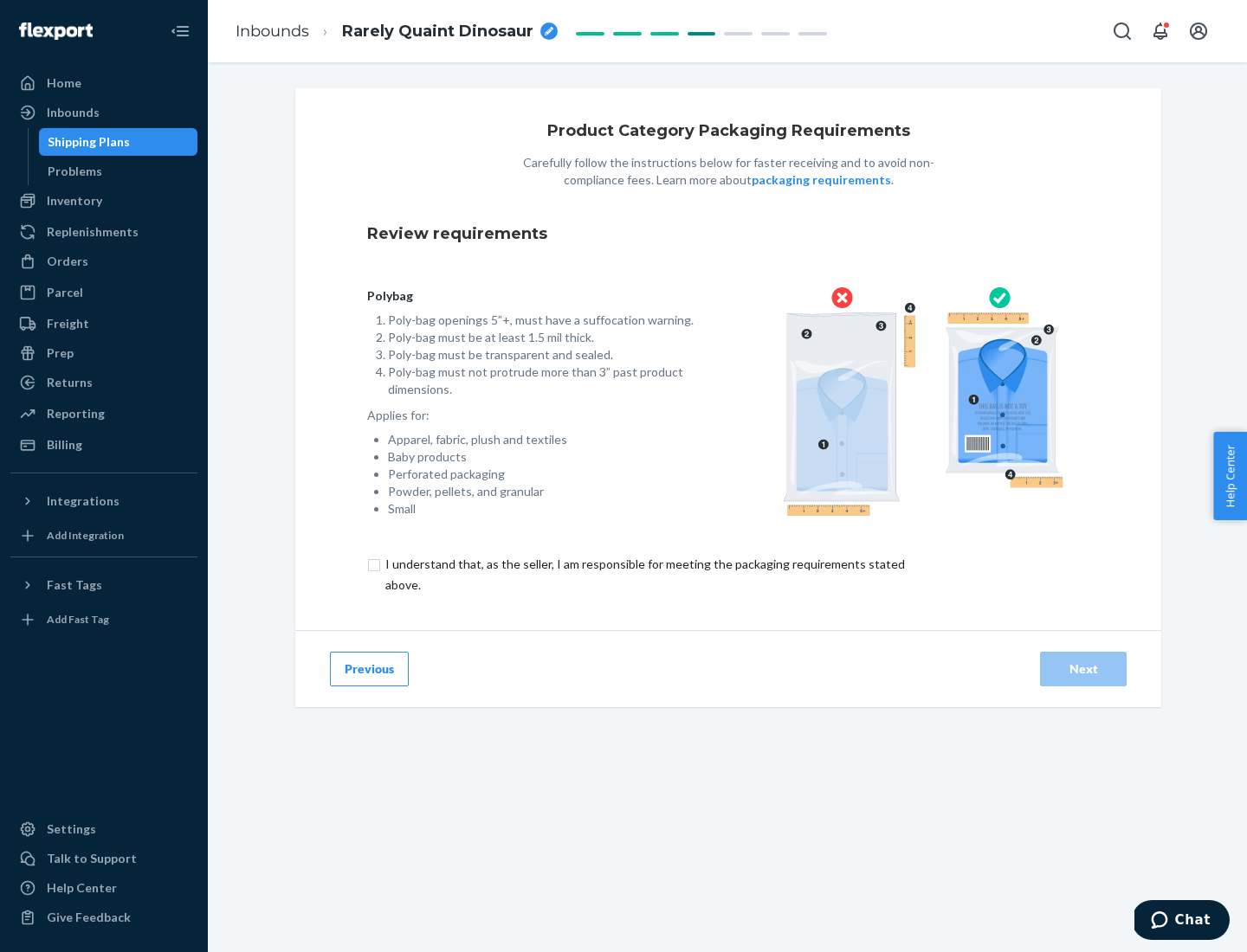
click at [643, 574] on input "checkbox" at bounding box center [655, 575] width 576 height 41
checkbox input "true"
click at [1083, 668] on div "Next" at bounding box center [1083, 668] width 57 height 17
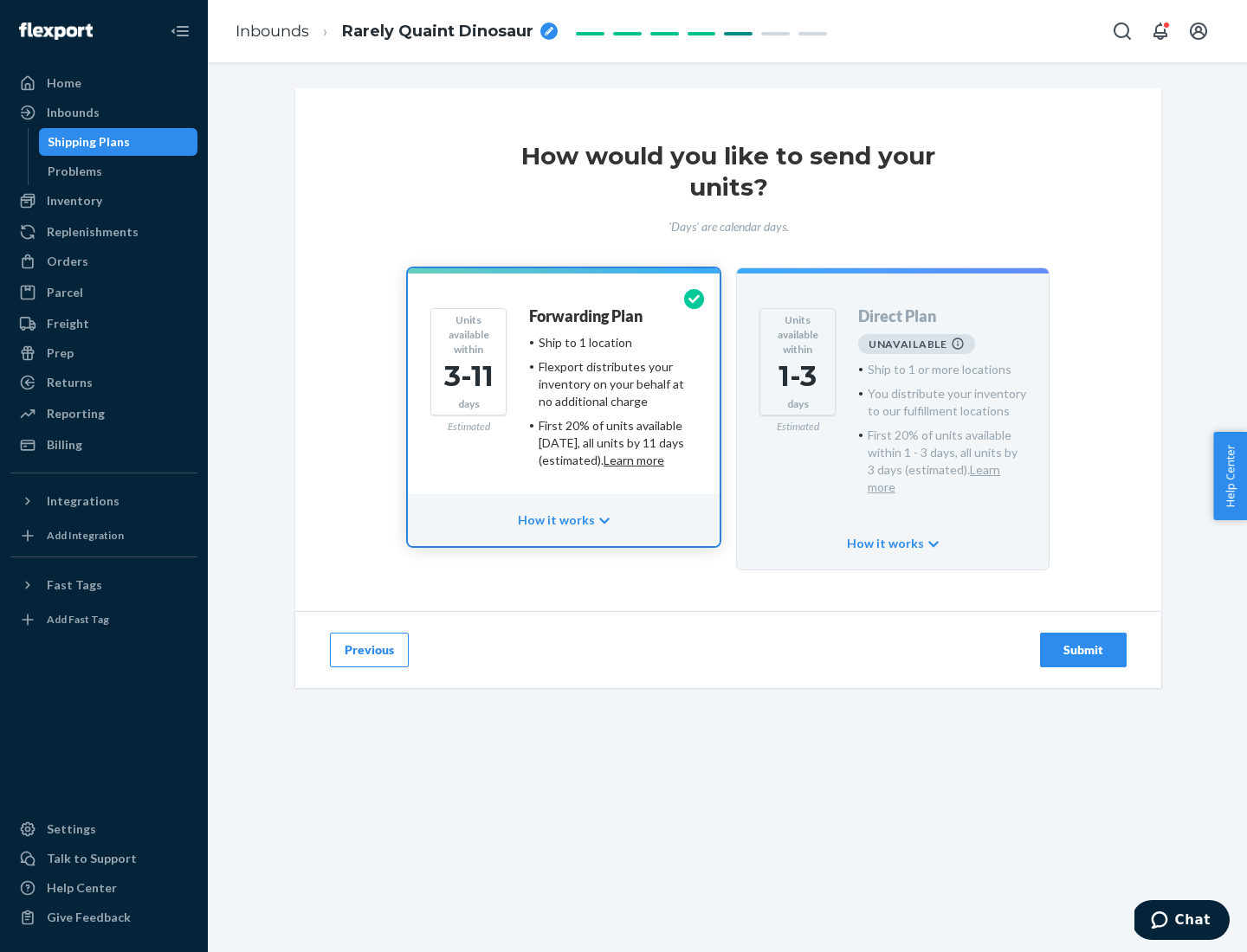
click at [587, 316] on h4 "Forwarding Plan" at bounding box center [586, 316] width 113 height 17
click at [1083, 641] on div "Submit" at bounding box center [1083, 649] width 57 height 17
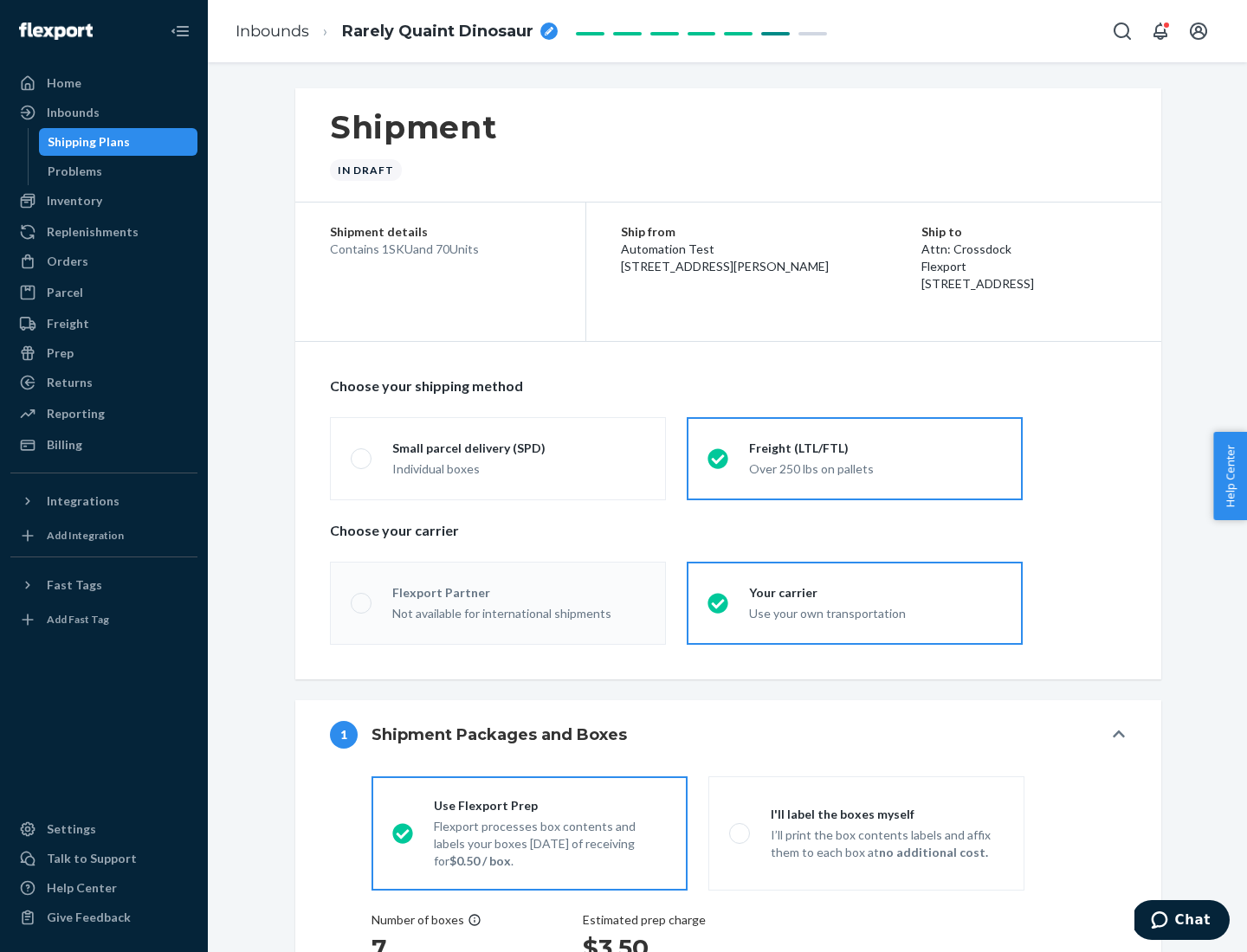
radio input "true"
radio input "false"
radio input "true"
radio input "false"
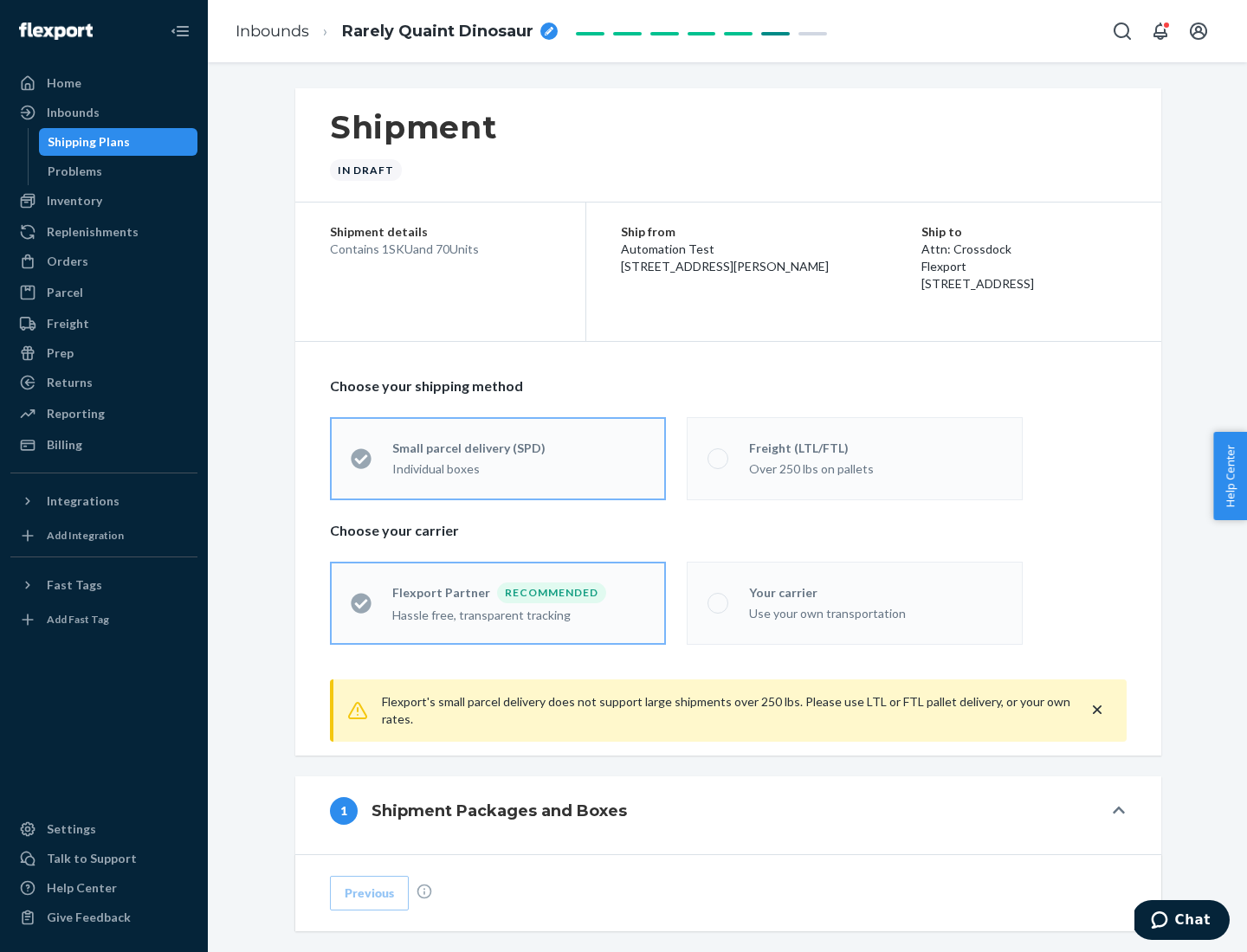
click at [854, 458] on div "Over 250 lbs on pallets" at bounding box center [875, 467] width 252 height 21
click at [719, 458] on input "Freight (LTL/FTL) Over 250 lbs on pallets" at bounding box center [712, 458] width 12 height 12
radio input "true"
radio input "false"
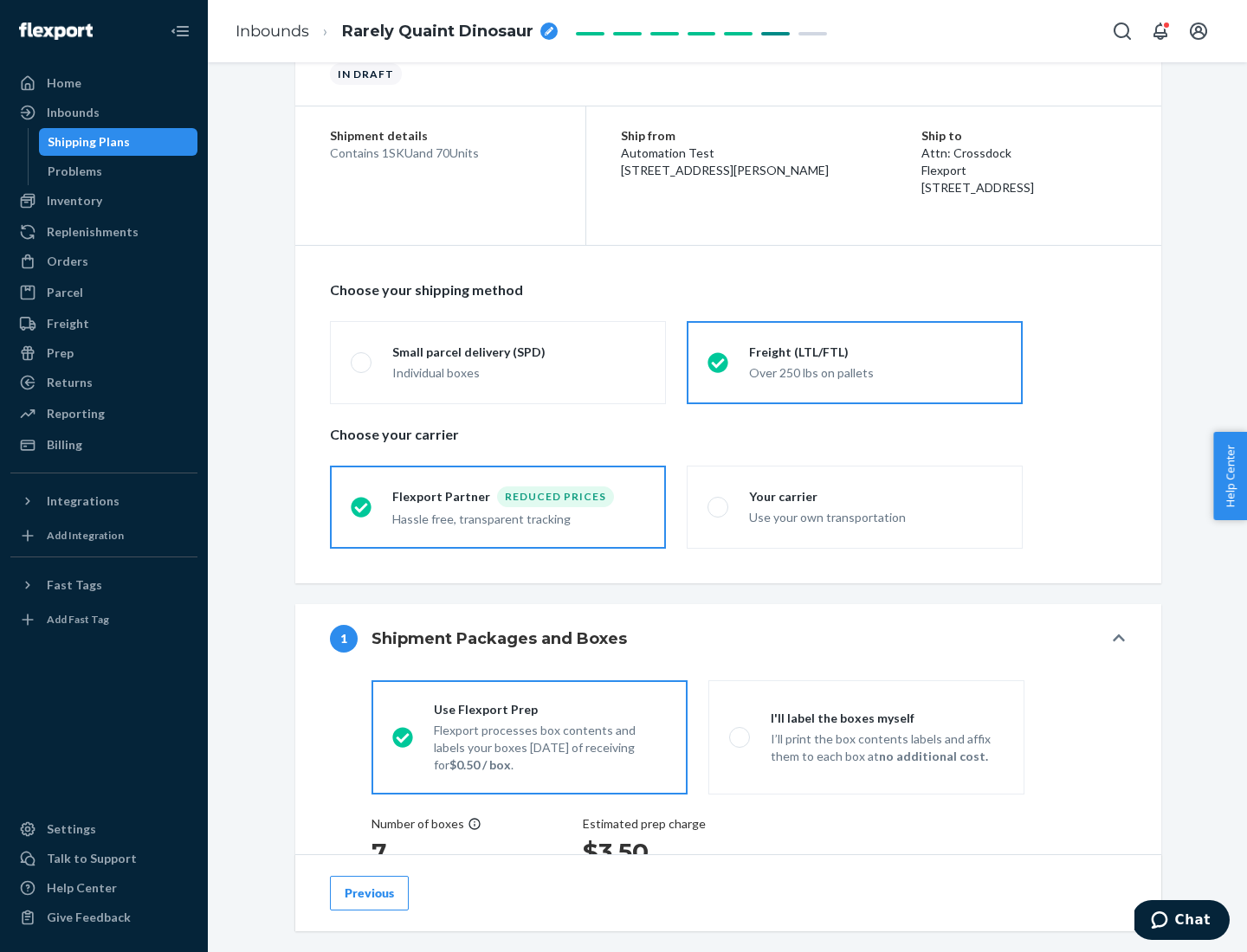
click at [498, 507] on div "Hassle free, transparent tracking" at bounding box center [518, 517] width 252 height 21
click at [362, 507] on input "Flexport Partner Reduced prices Hassle free, transparent tracking" at bounding box center [356, 507] width 12 height 12
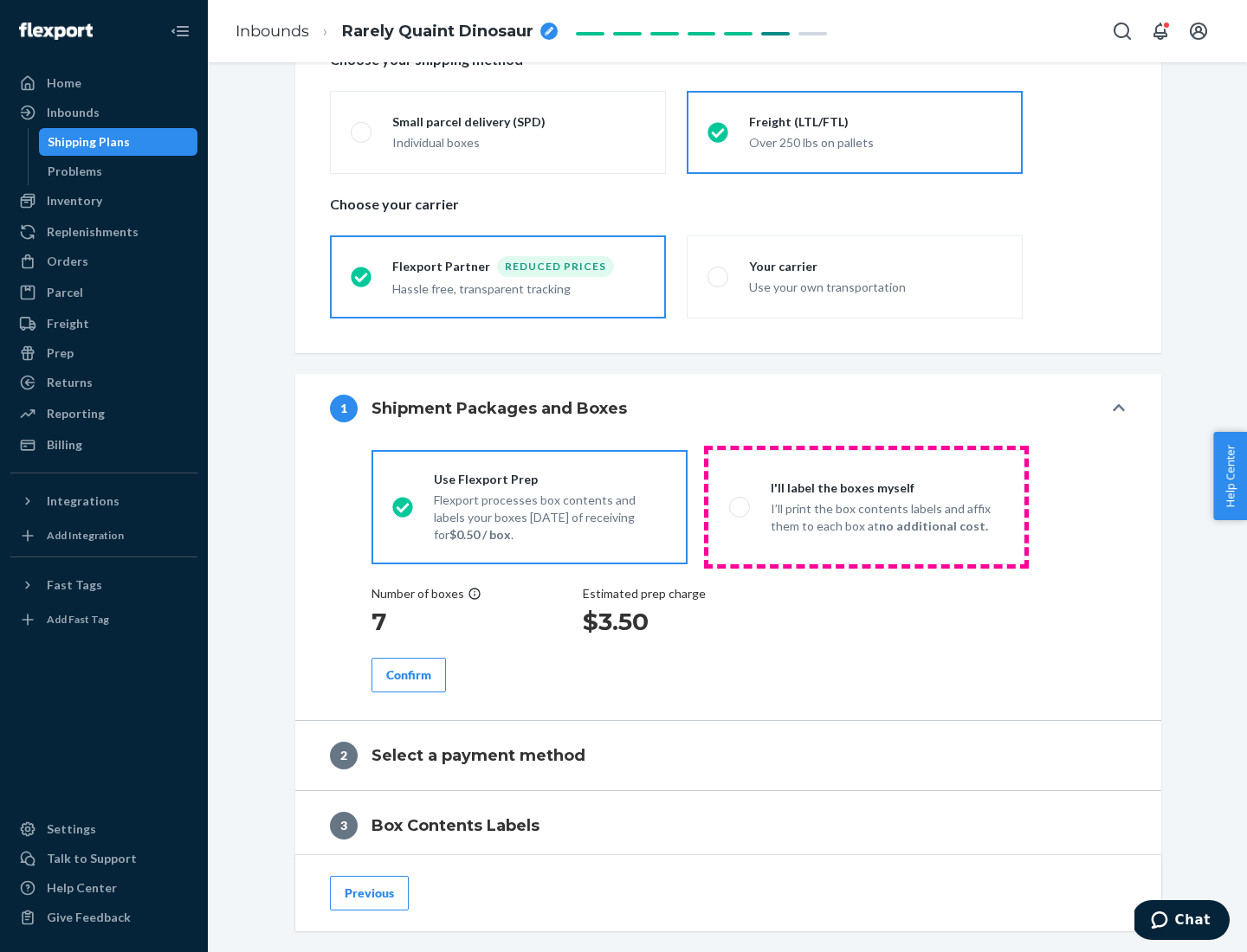
click at [866, 507] on p "I’ll print the box contents labels and affix them to each box at no additional …" at bounding box center [887, 517] width 233 height 35
click at [740, 507] on input "I'll label the boxes myself I’ll print the box contents labels and affix them t…" at bounding box center [735, 507] width 12 height 12
radio input "true"
radio input "false"
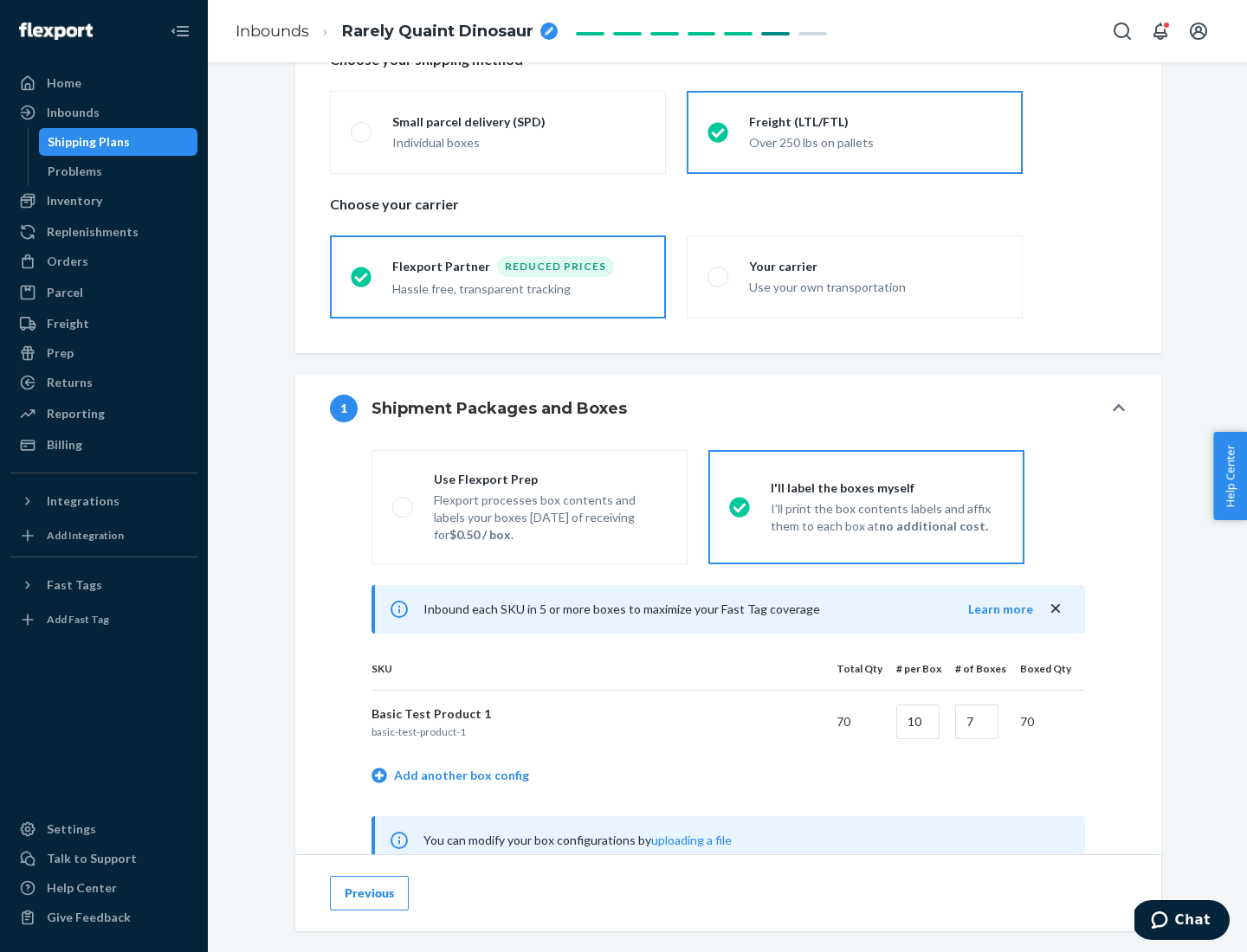
scroll to position [541, 0]
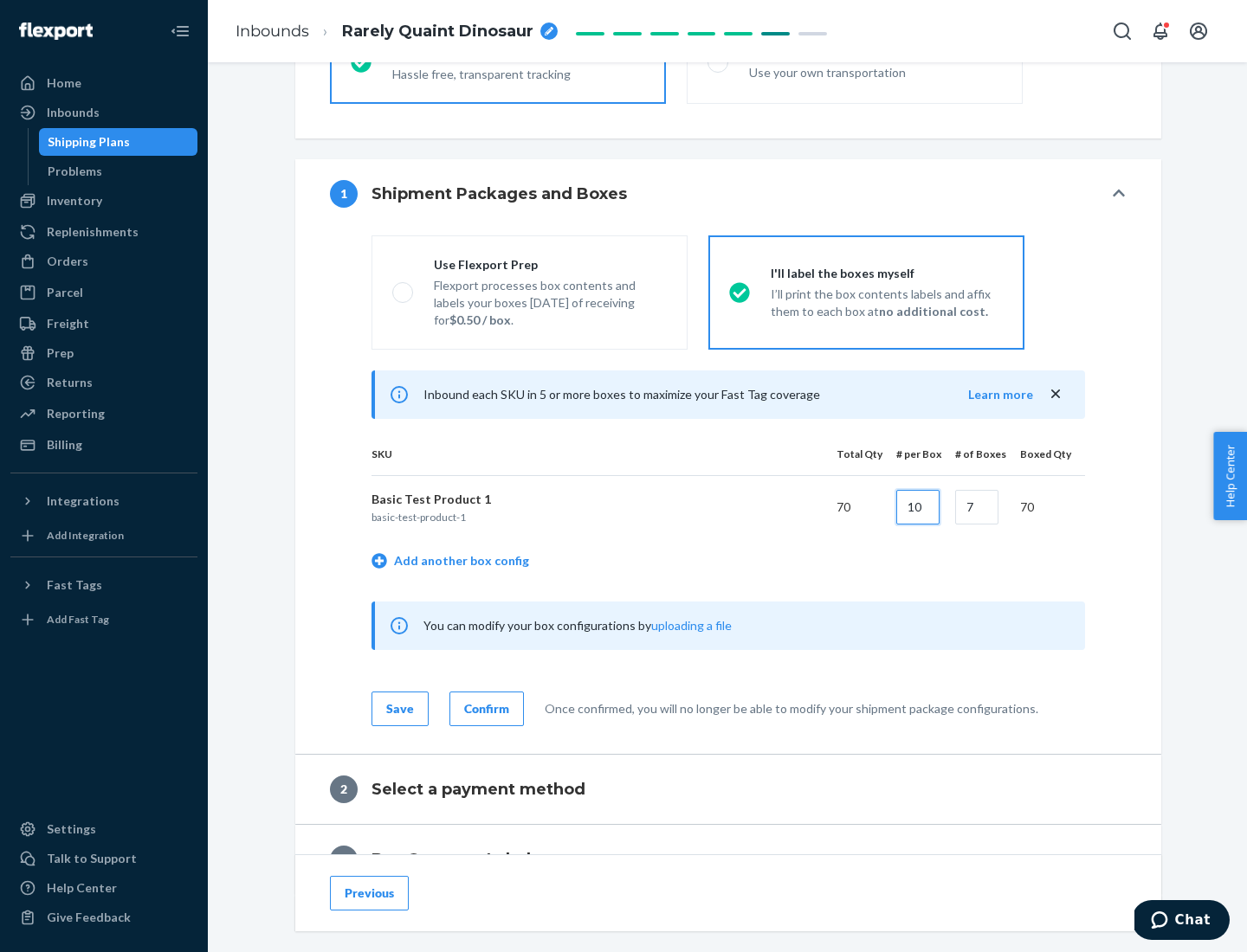
type input "10"
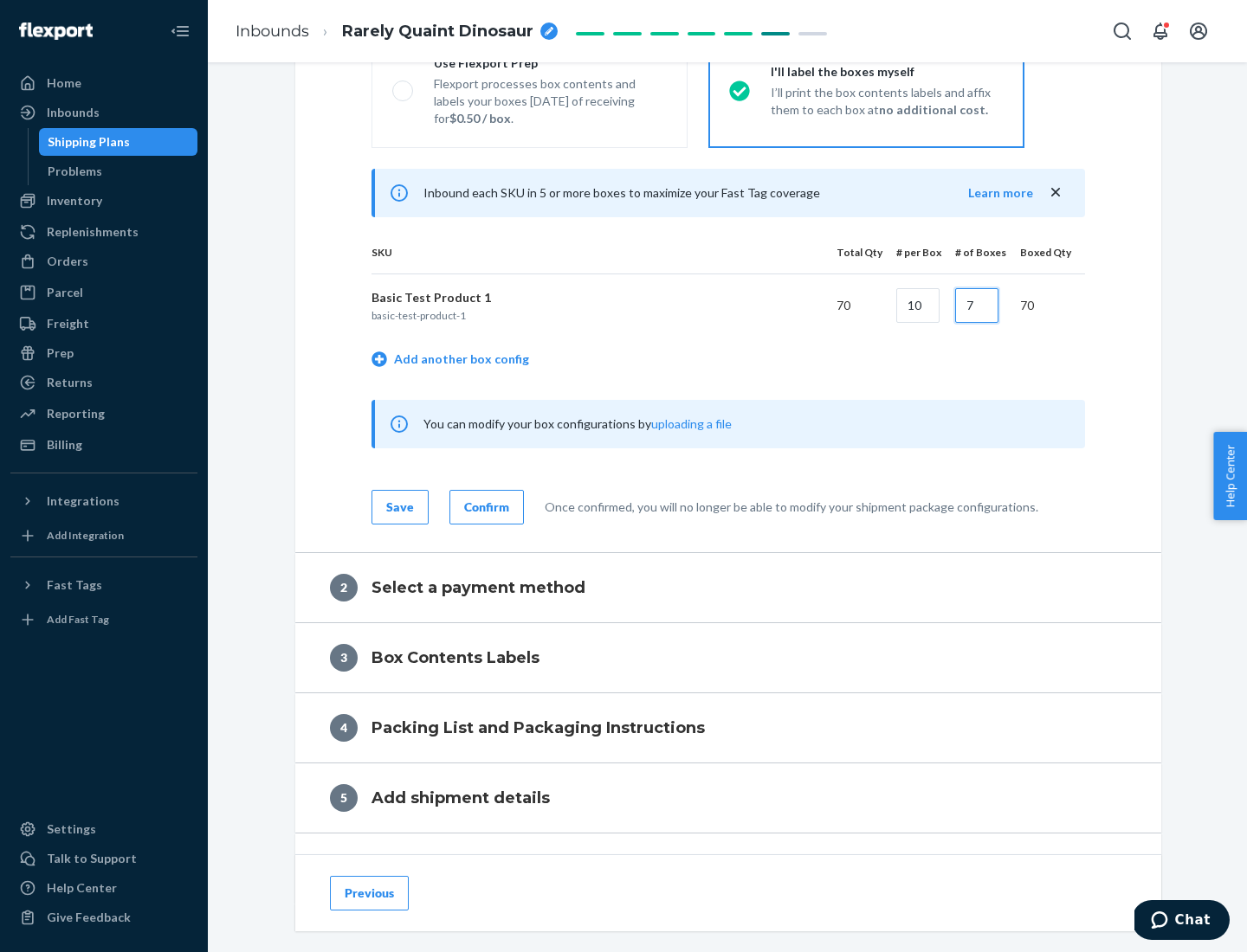
type input "7"
click at [484, 507] on div "Confirm" at bounding box center [487, 507] width 45 height 17
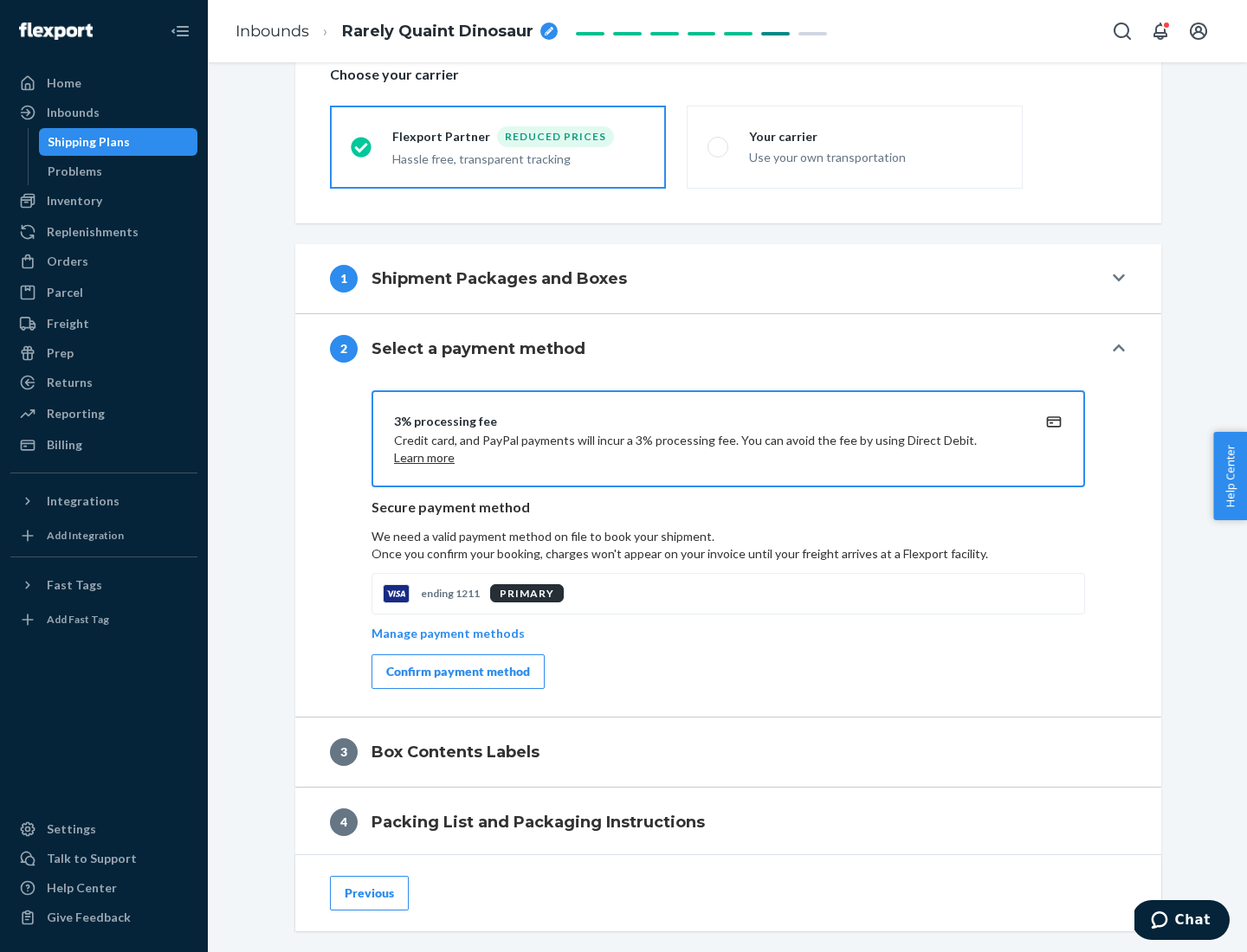
scroll to position [621, 0]
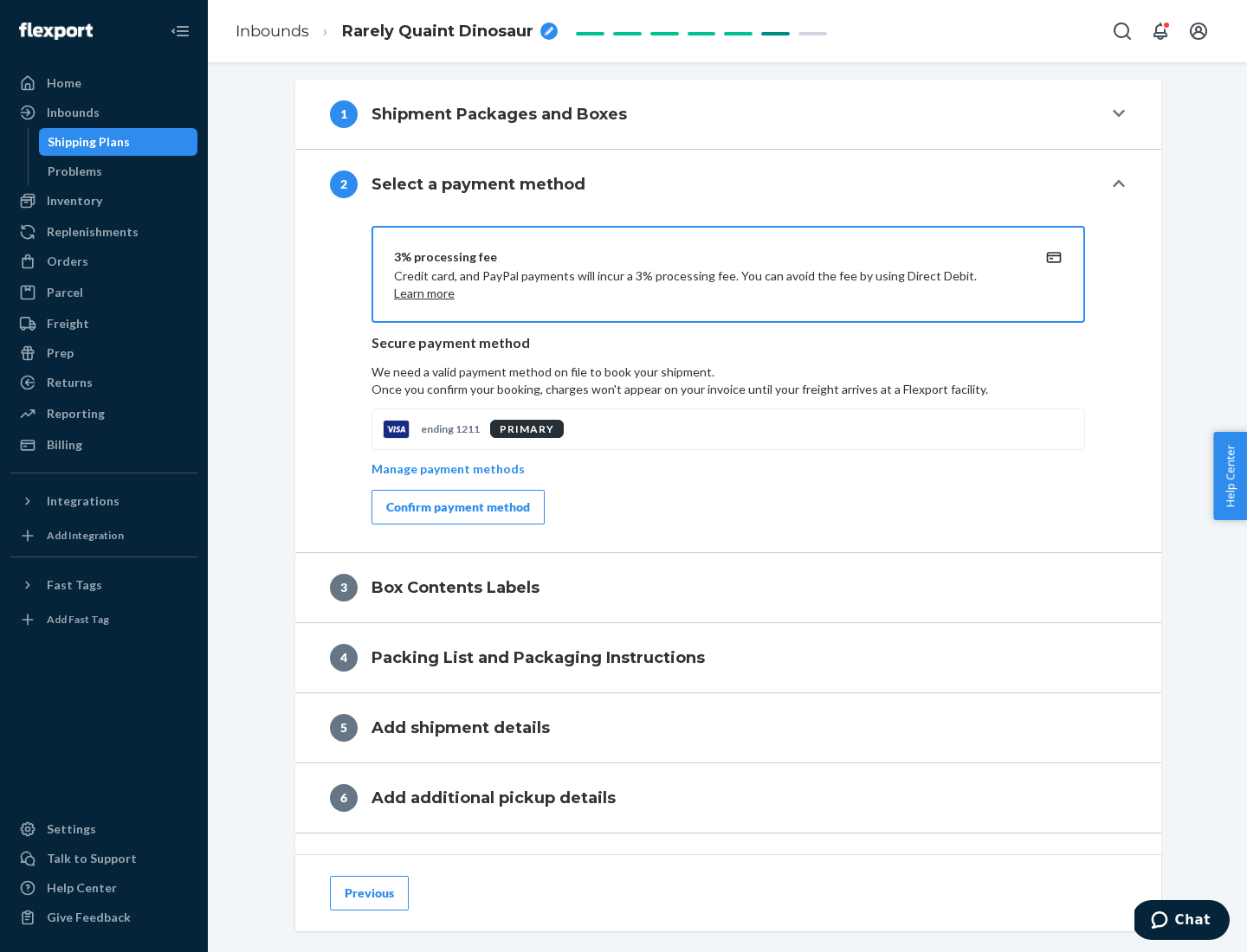
click at [456, 507] on div "Confirm payment method" at bounding box center [458, 507] width 144 height 17
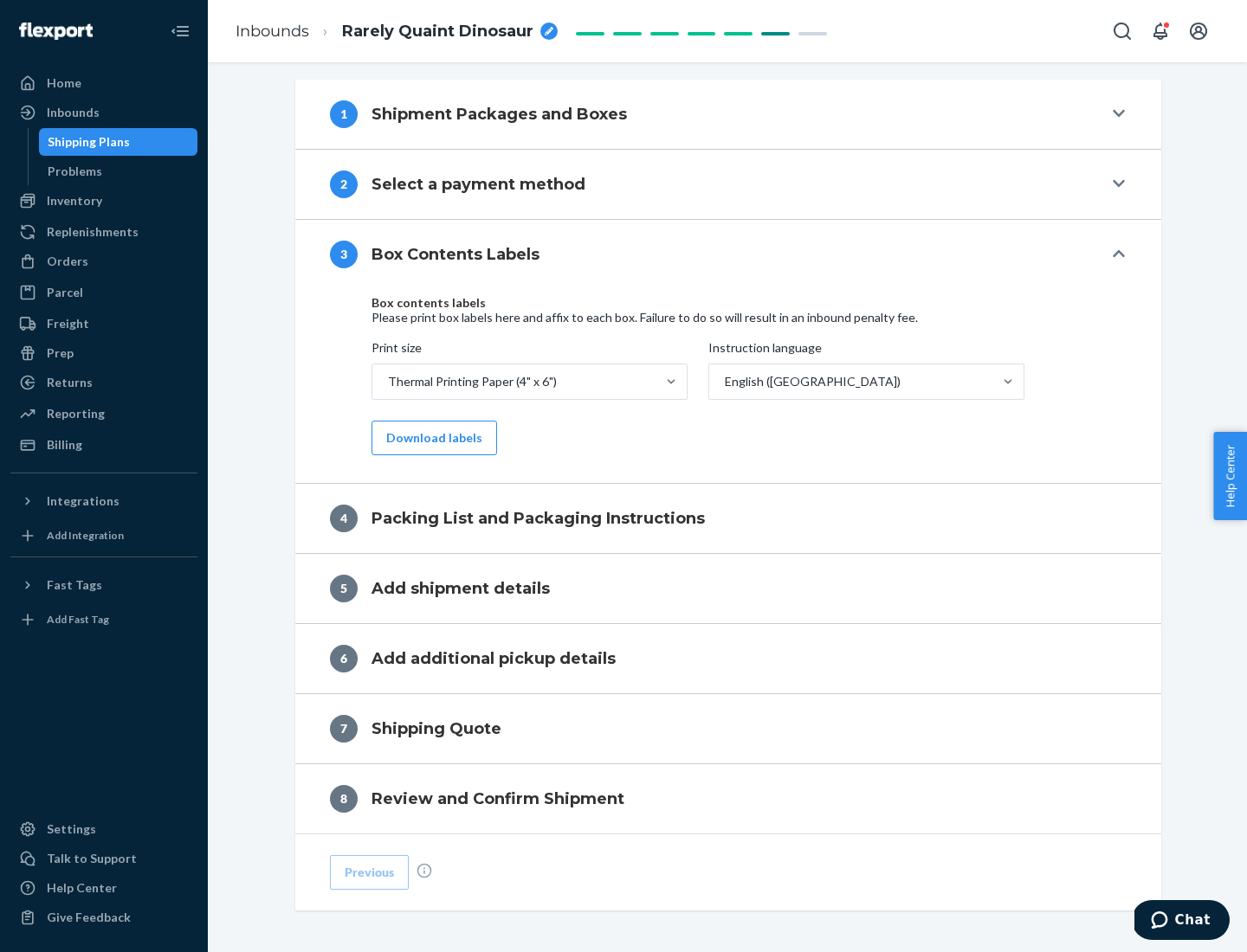
scroll to position [551, 0]
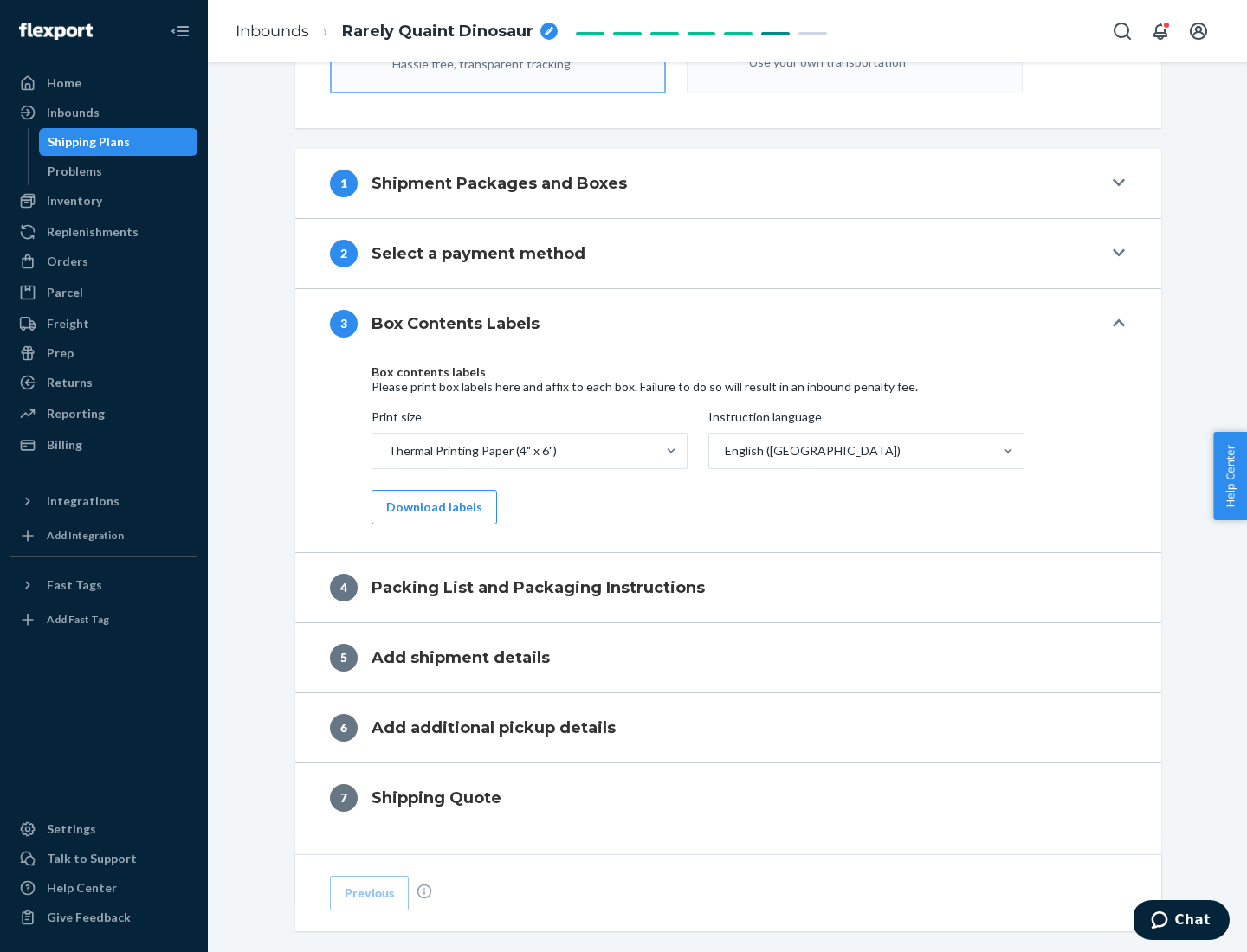
click at [430, 507] on button "Download labels" at bounding box center [434, 507] width 126 height 35
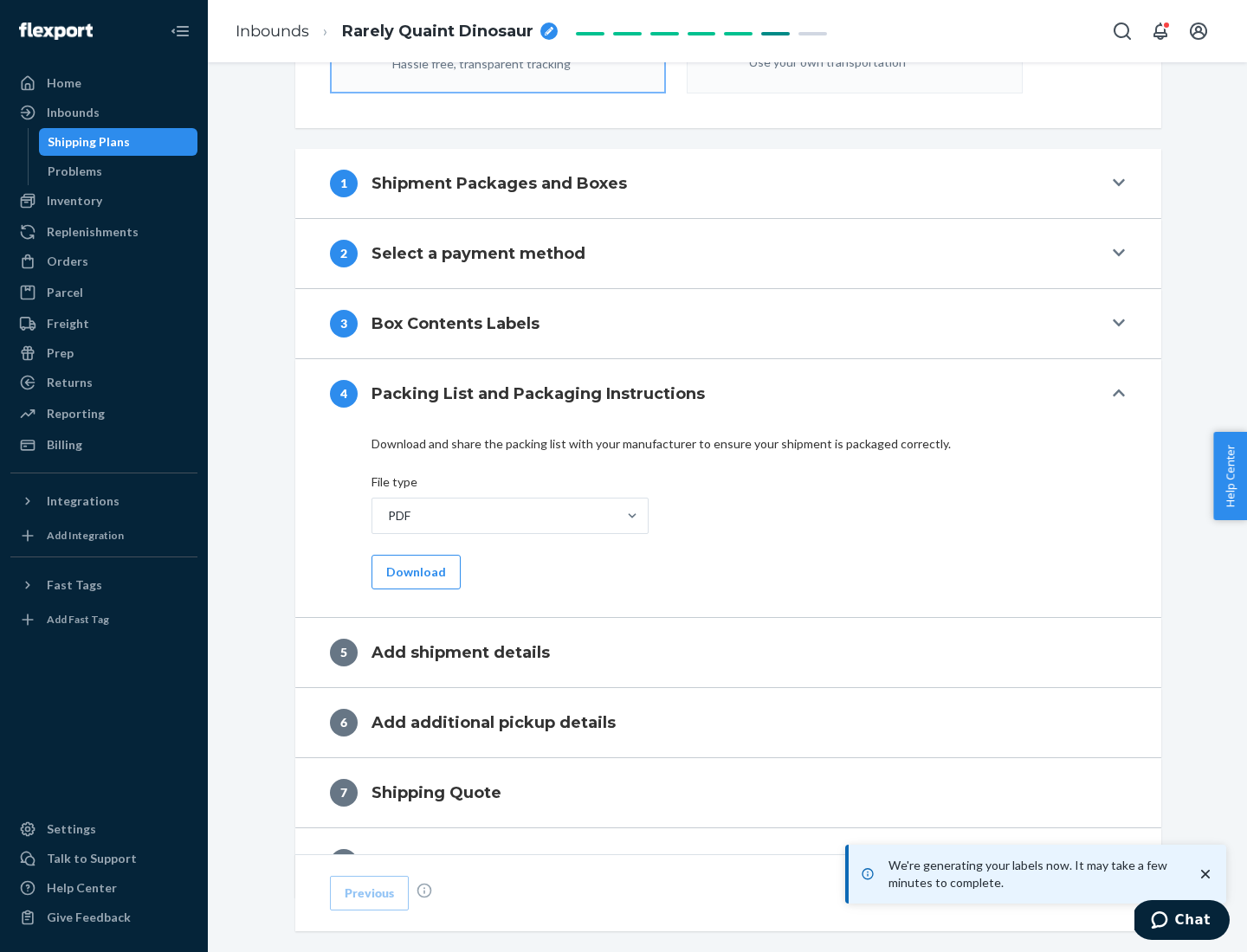
scroll to position [616, 0]
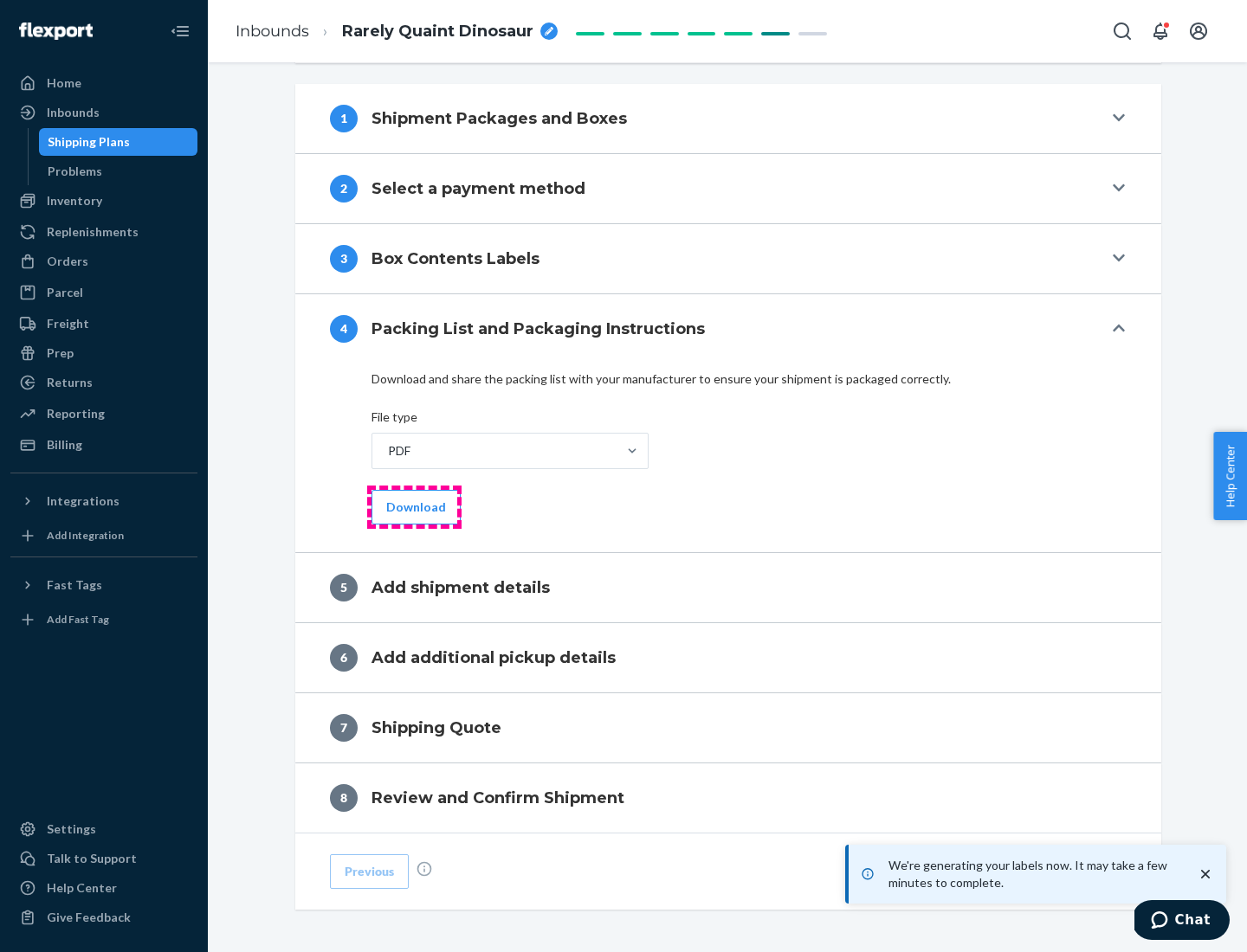
click at [414, 507] on button "Download" at bounding box center [415, 507] width 89 height 35
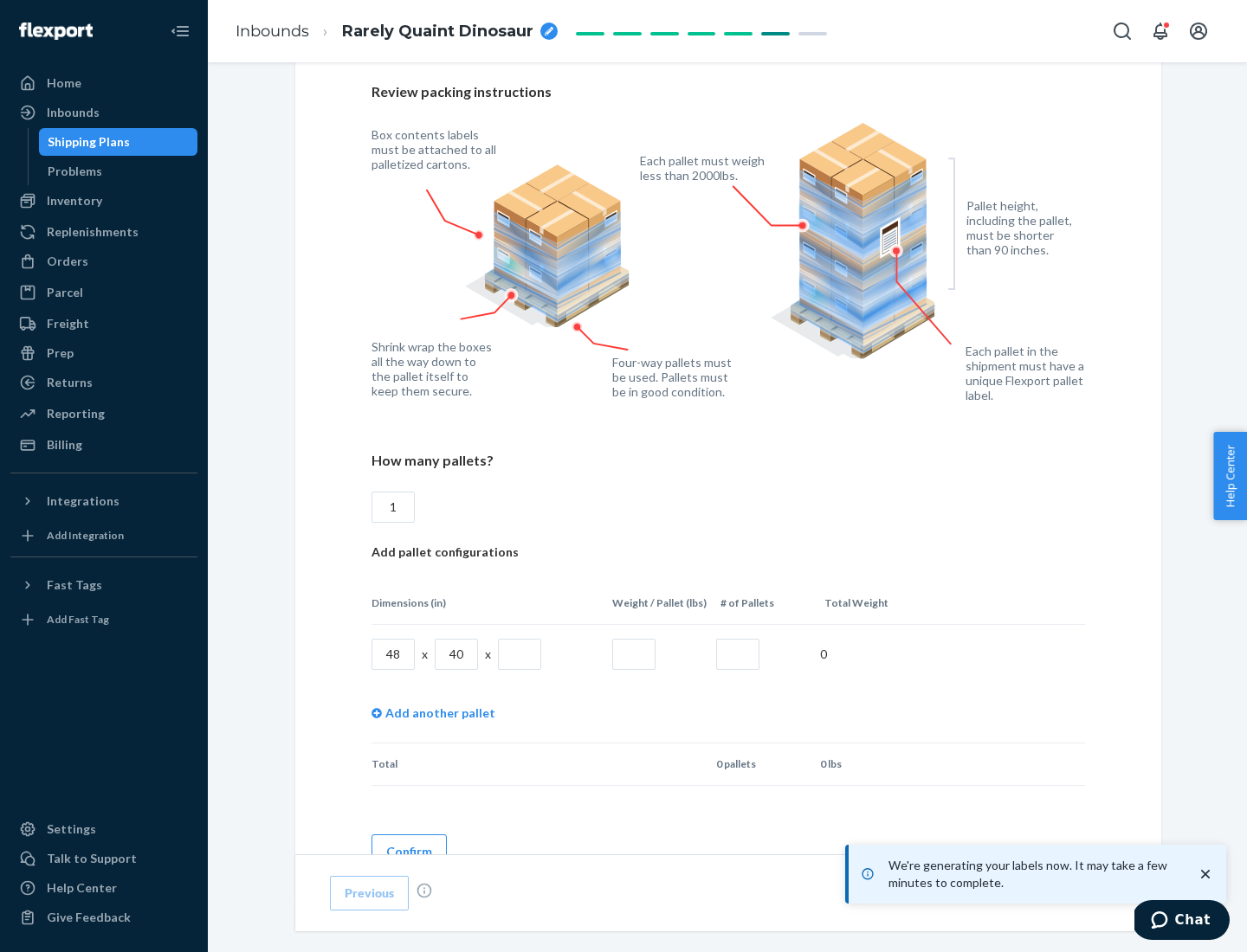
scroll to position [1257, 0]
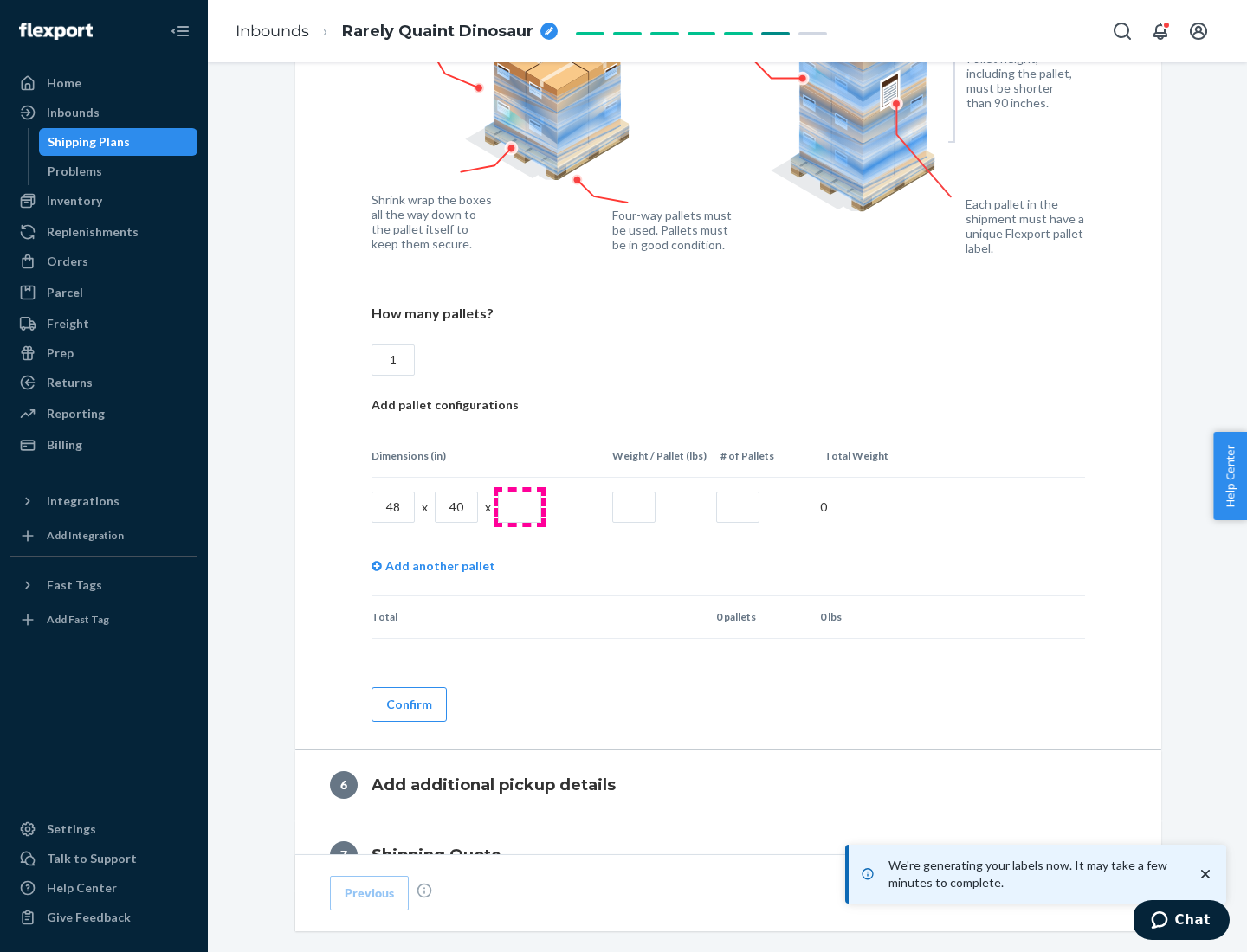
type input "1"
type input "40"
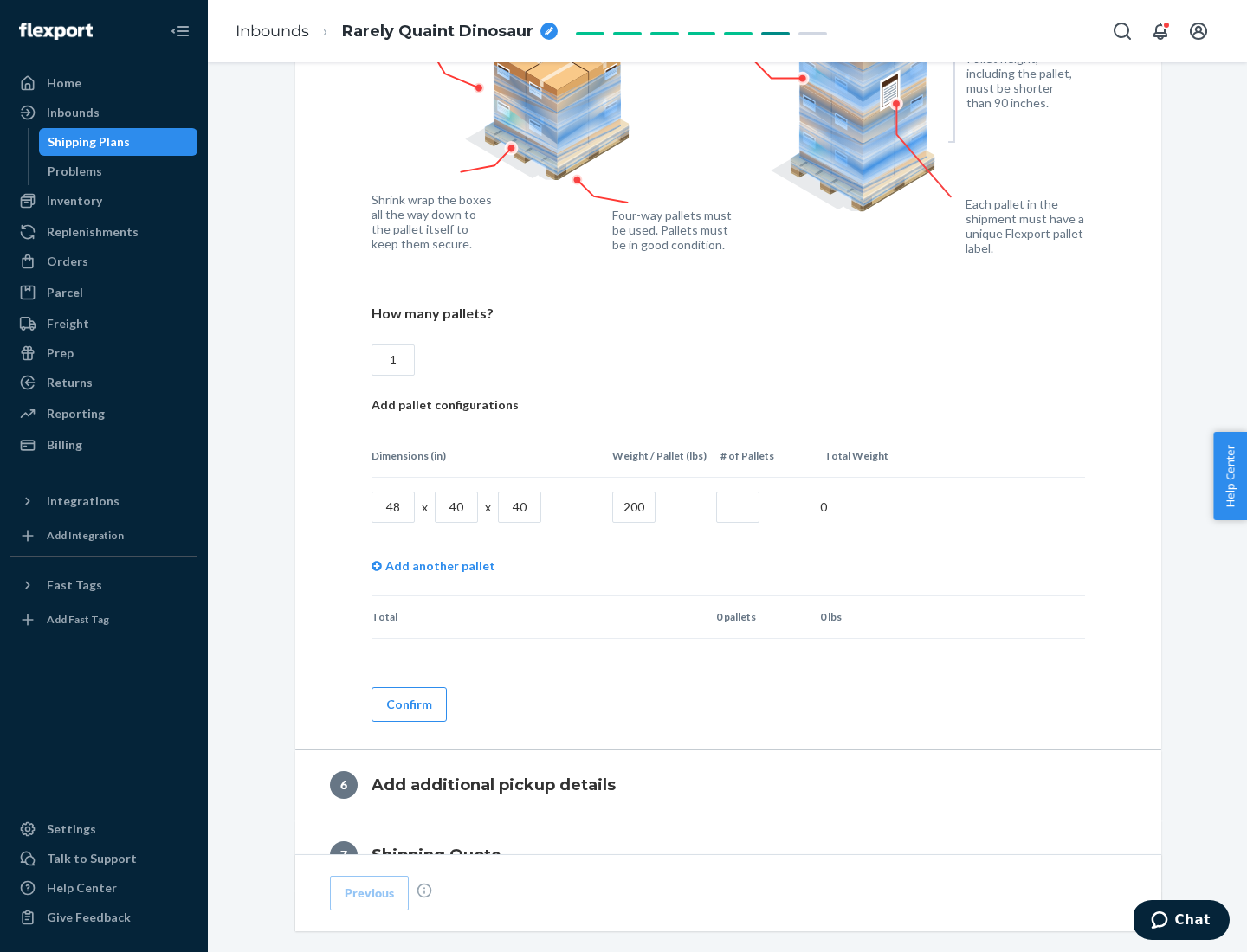
type input "200"
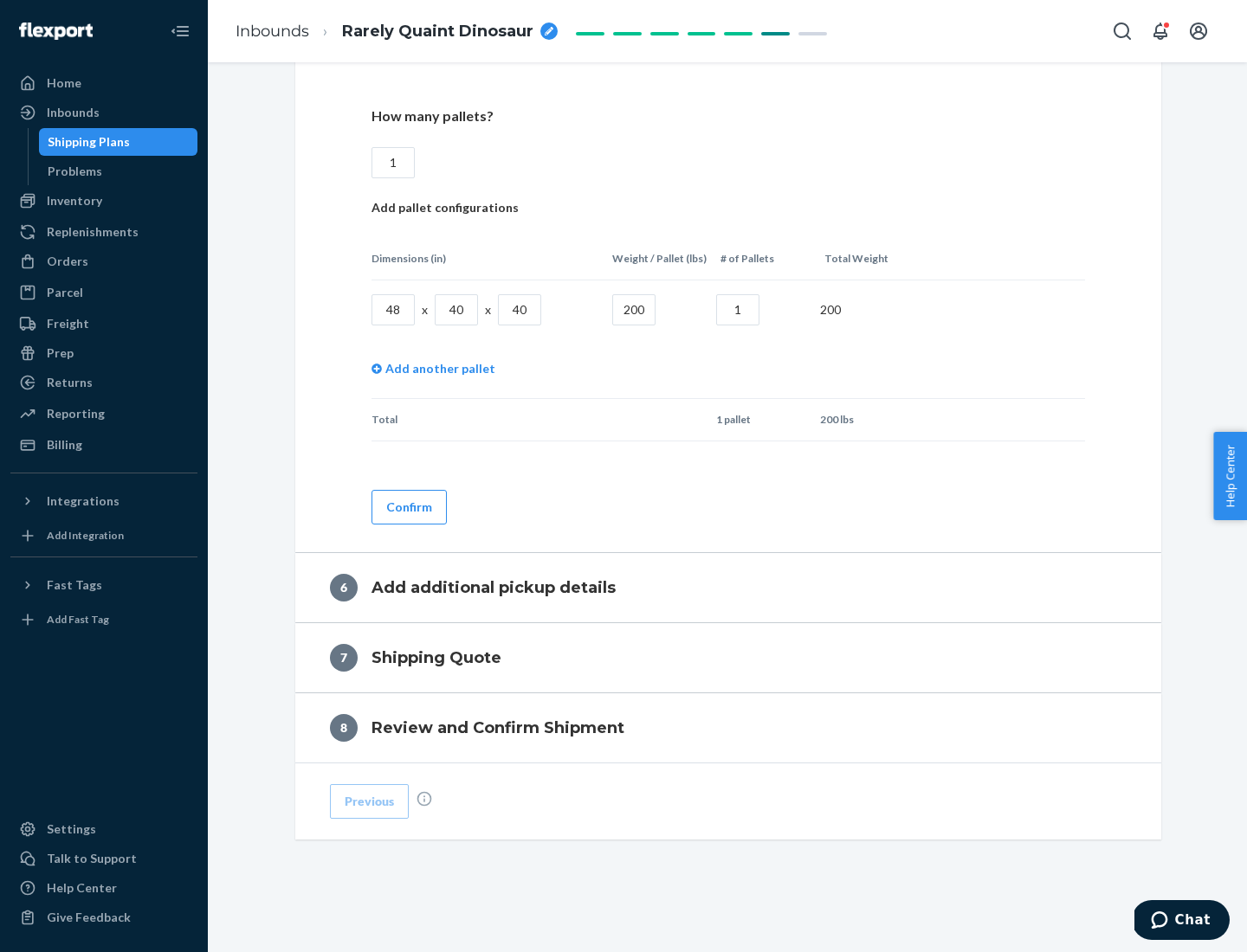
type input "1"
click at [408, 507] on button "Confirm" at bounding box center [409, 507] width 75 height 35
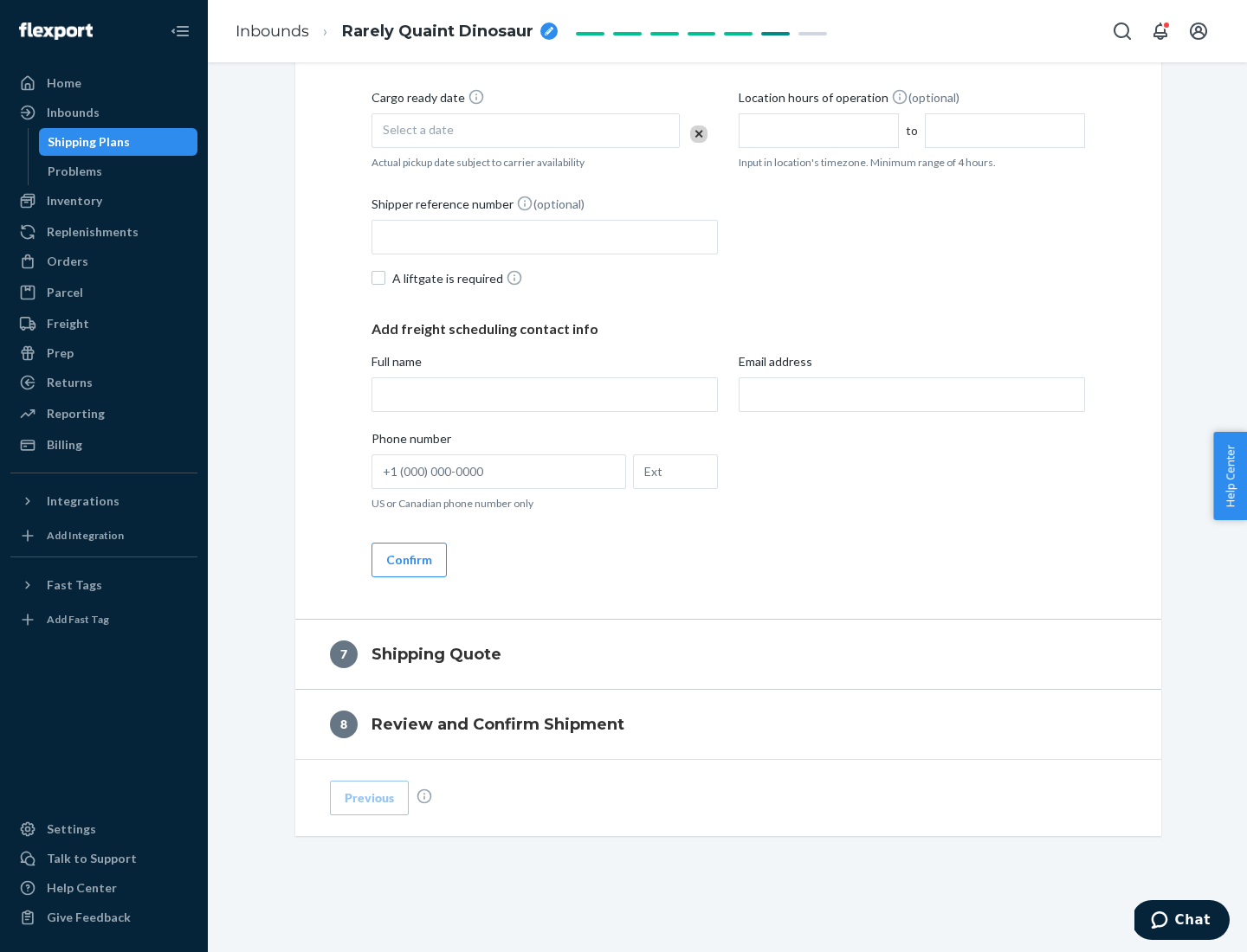
scroll to position [662, 0]
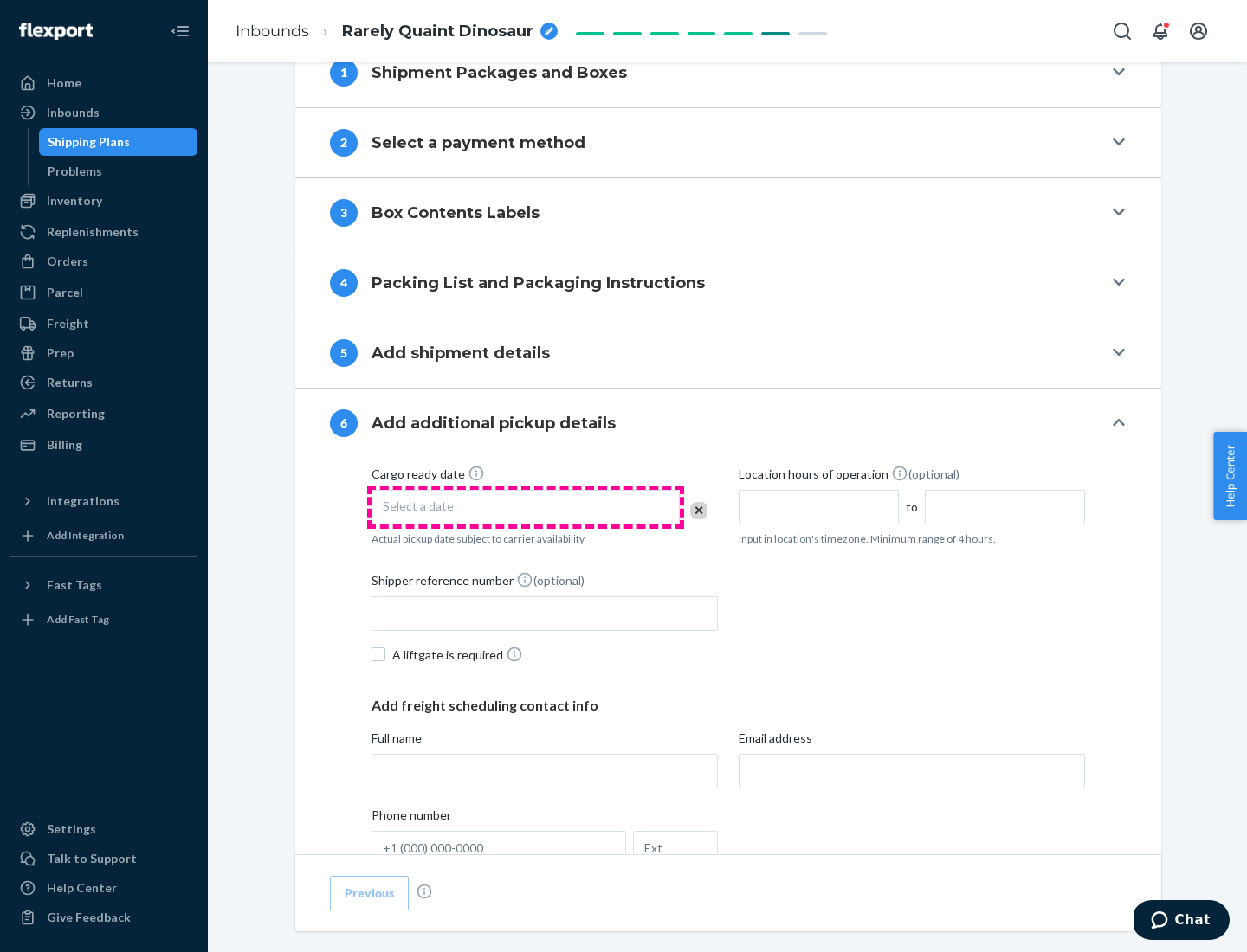
click at [526, 507] on div "Select a date" at bounding box center [525, 507] width 308 height 35
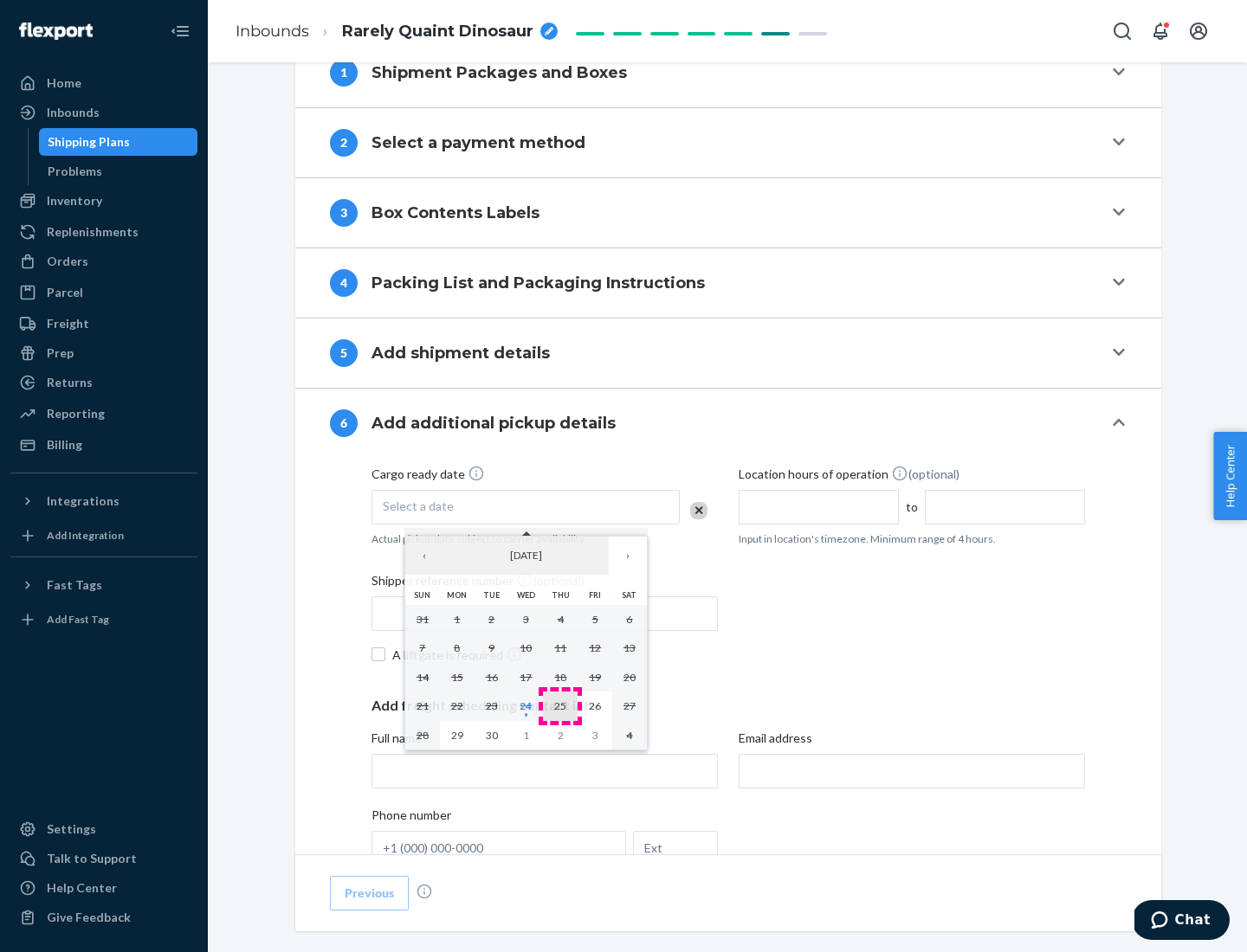
click at [561, 706] on abbr "25" at bounding box center [560, 706] width 12 height 13
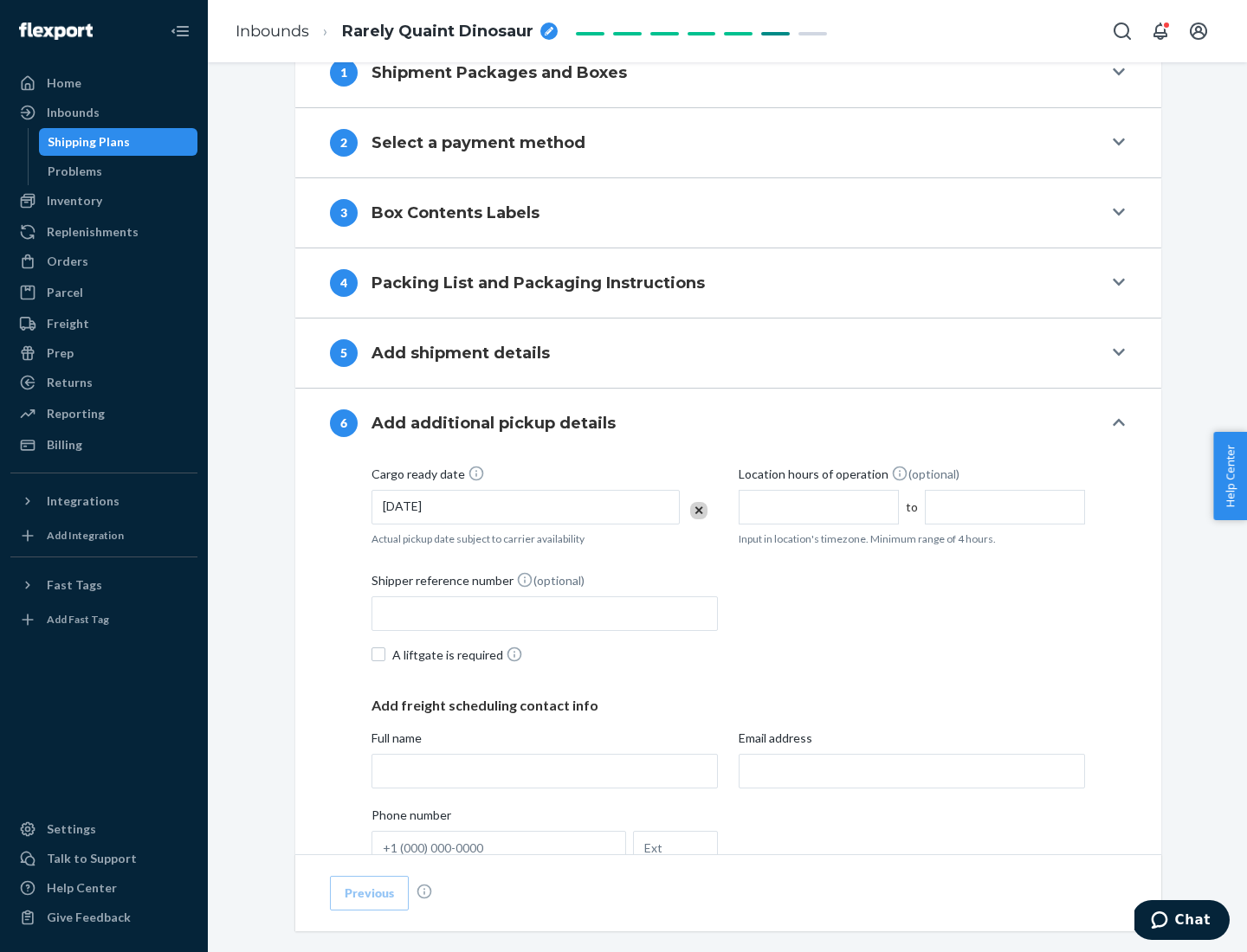
scroll to position [926, 0]
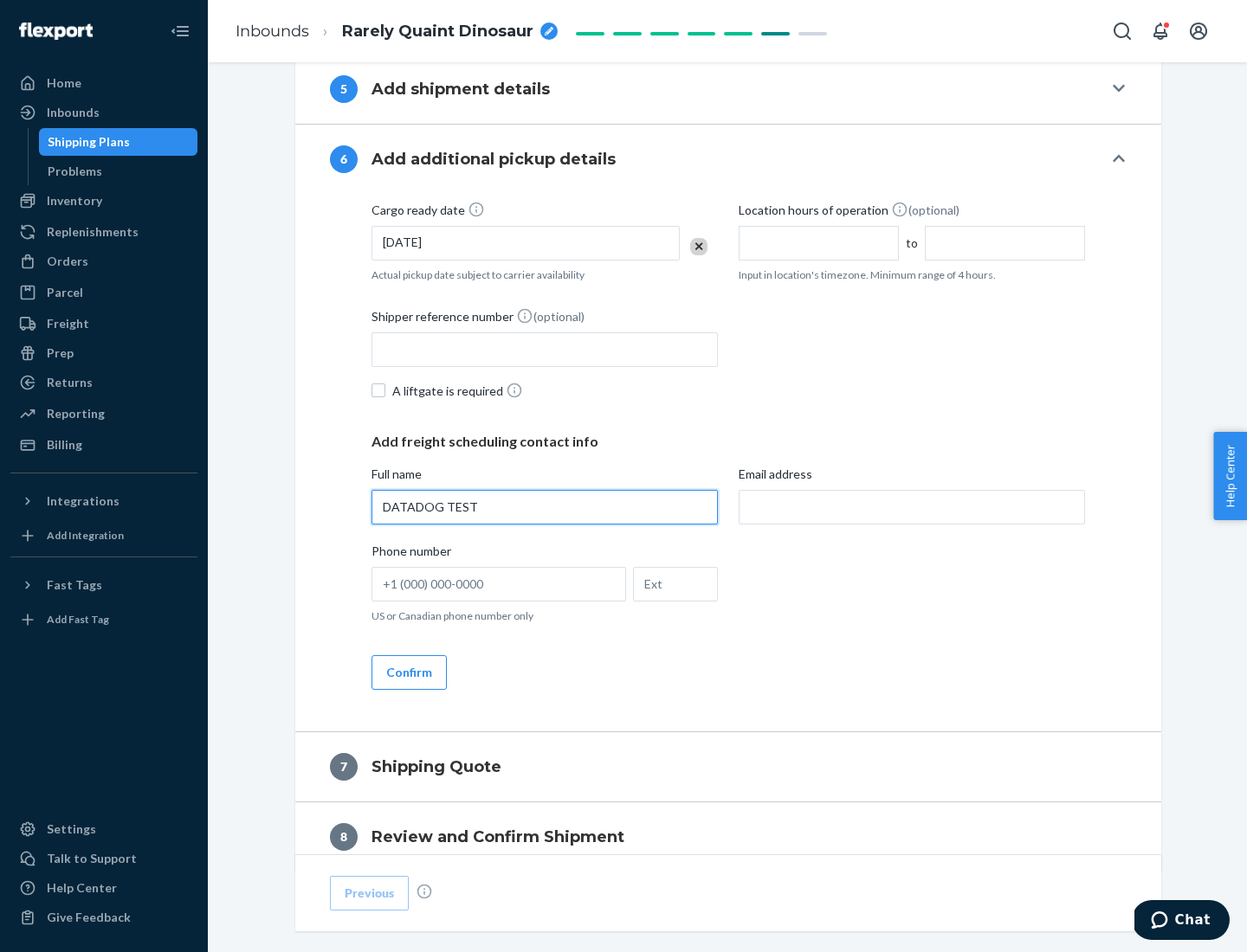
type input "DATADOG TEST"
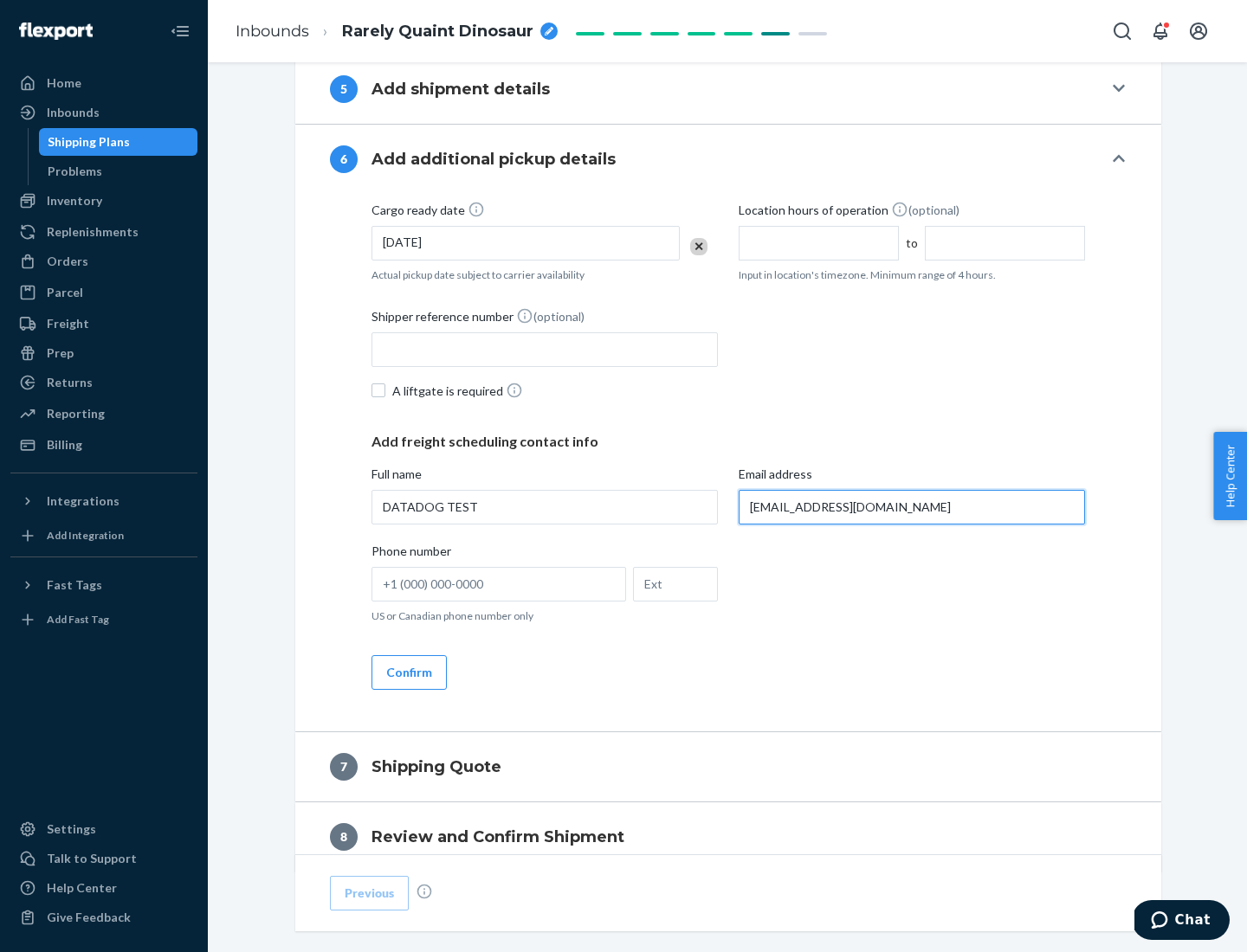
scroll to position [1003, 0]
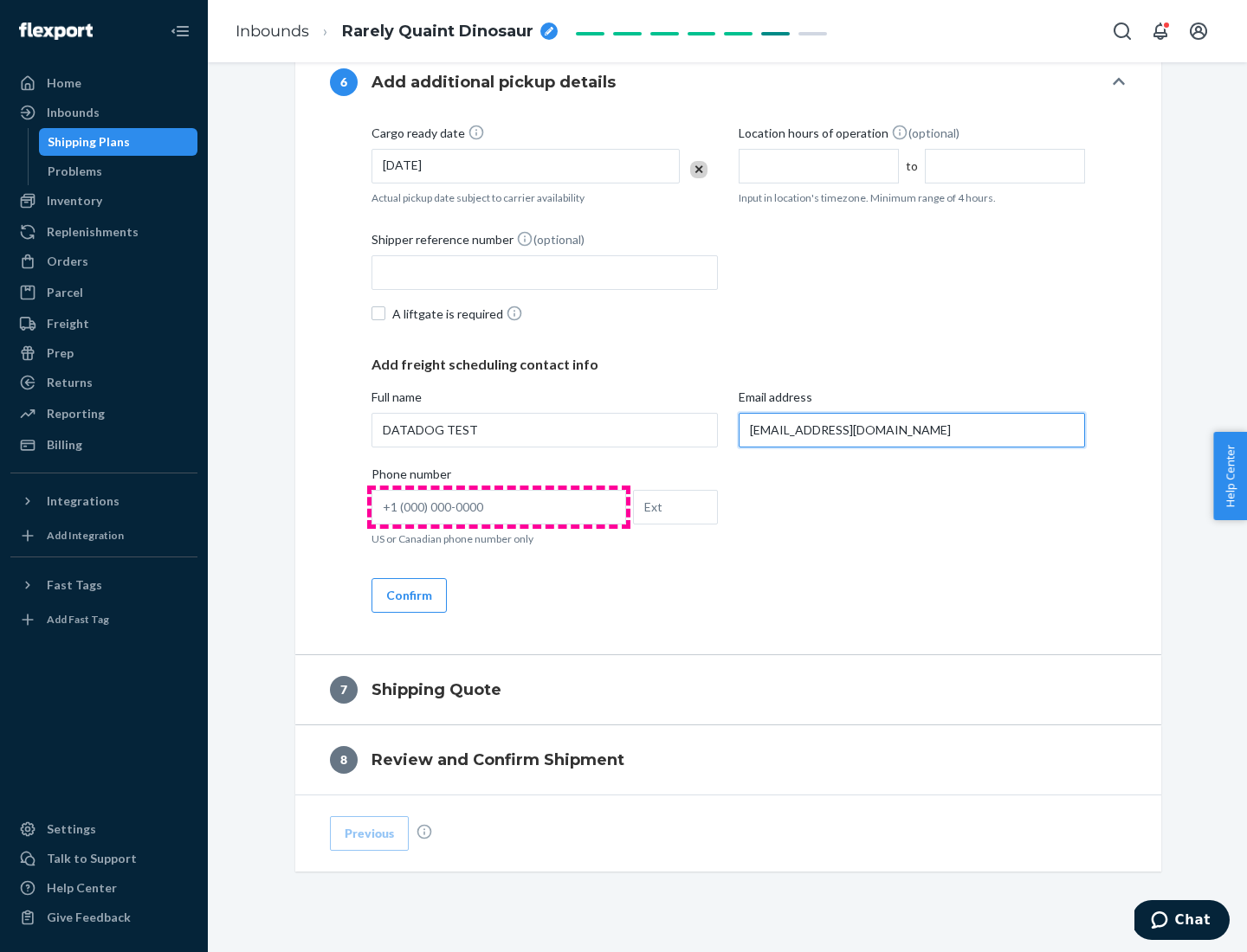
type input "[EMAIL_ADDRESS][DOMAIN_NAME]"
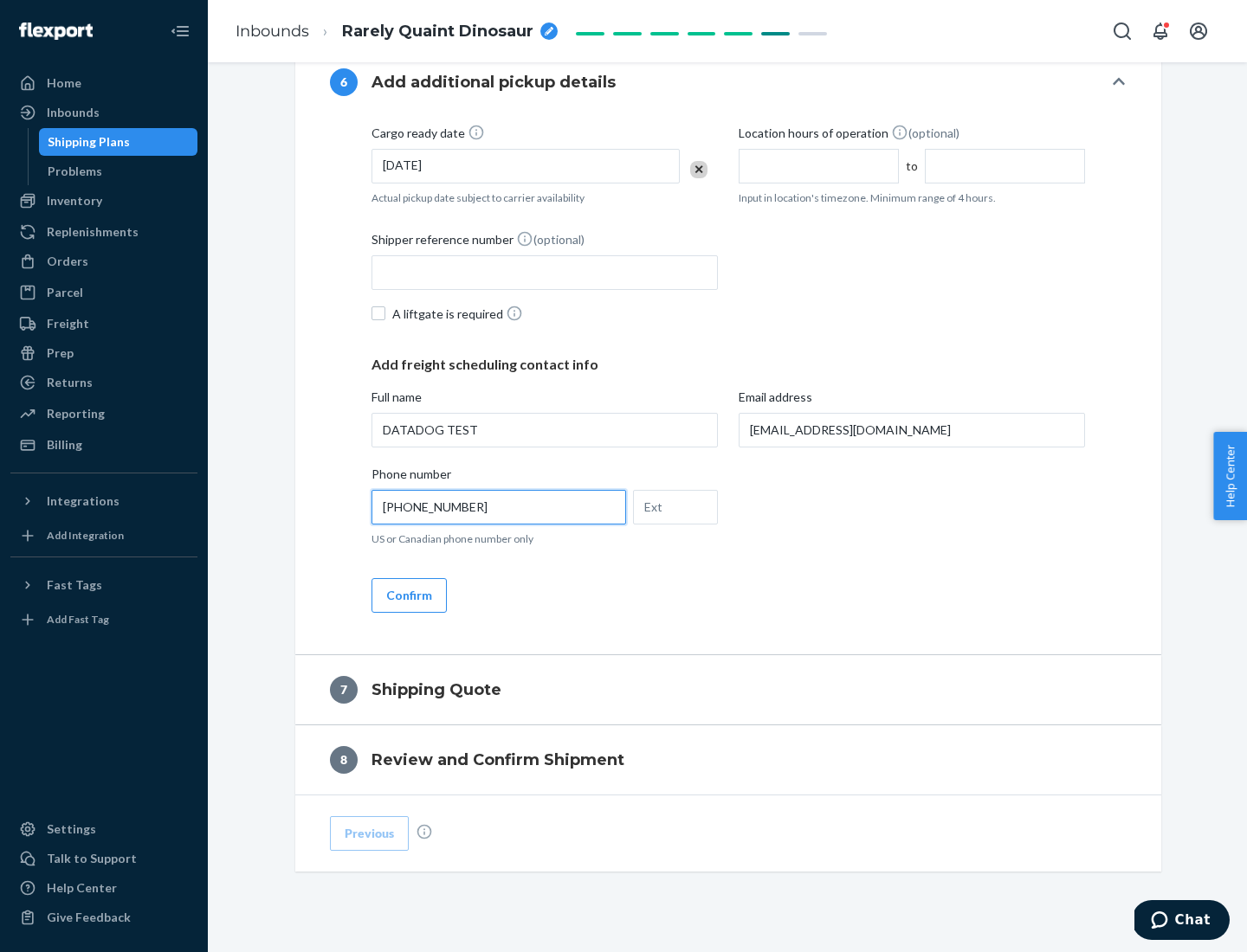
scroll to position [1039, 0]
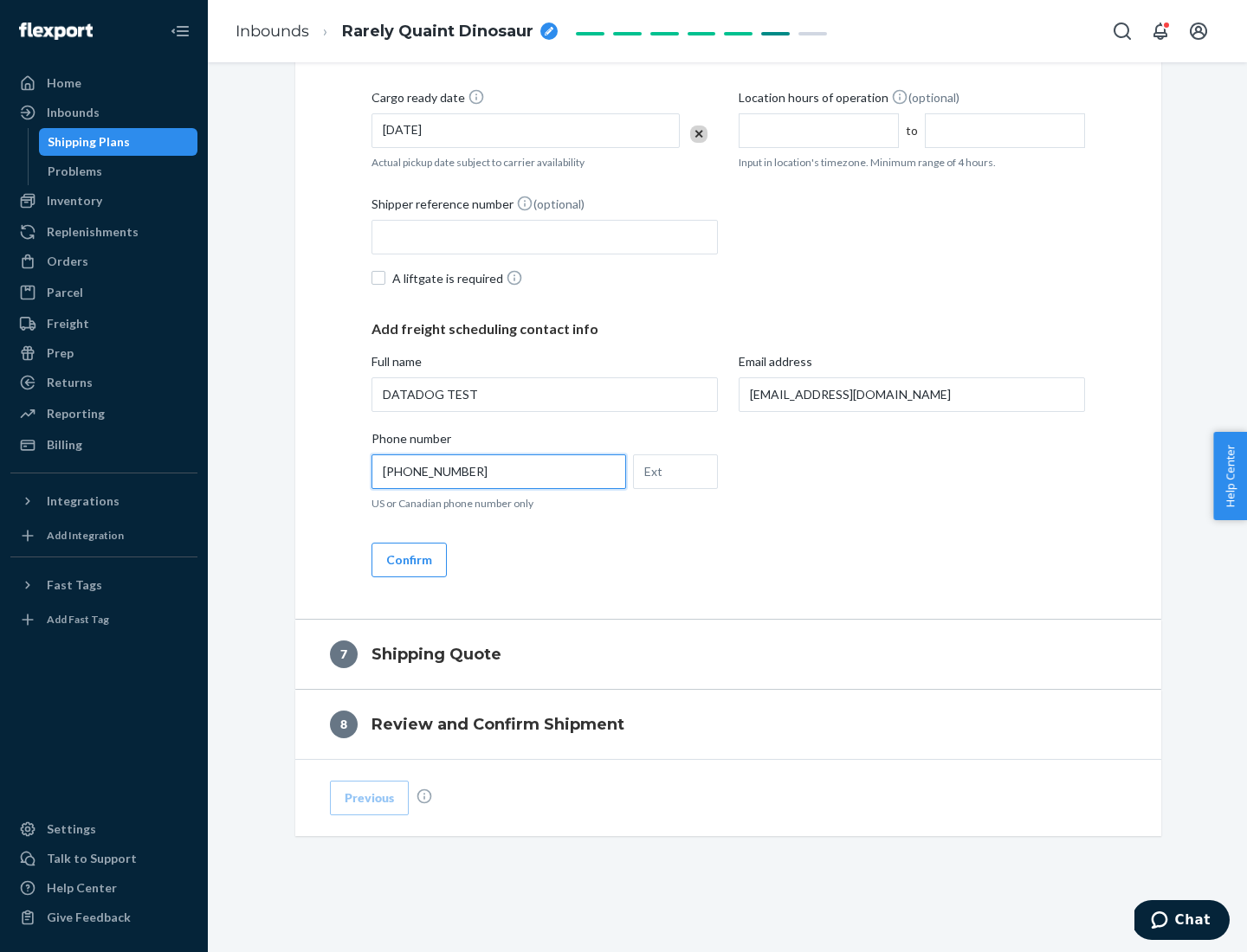
type input "[PHONE_NUMBER]"
click at [408, 560] on button "Confirm" at bounding box center [409, 560] width 75 height 35
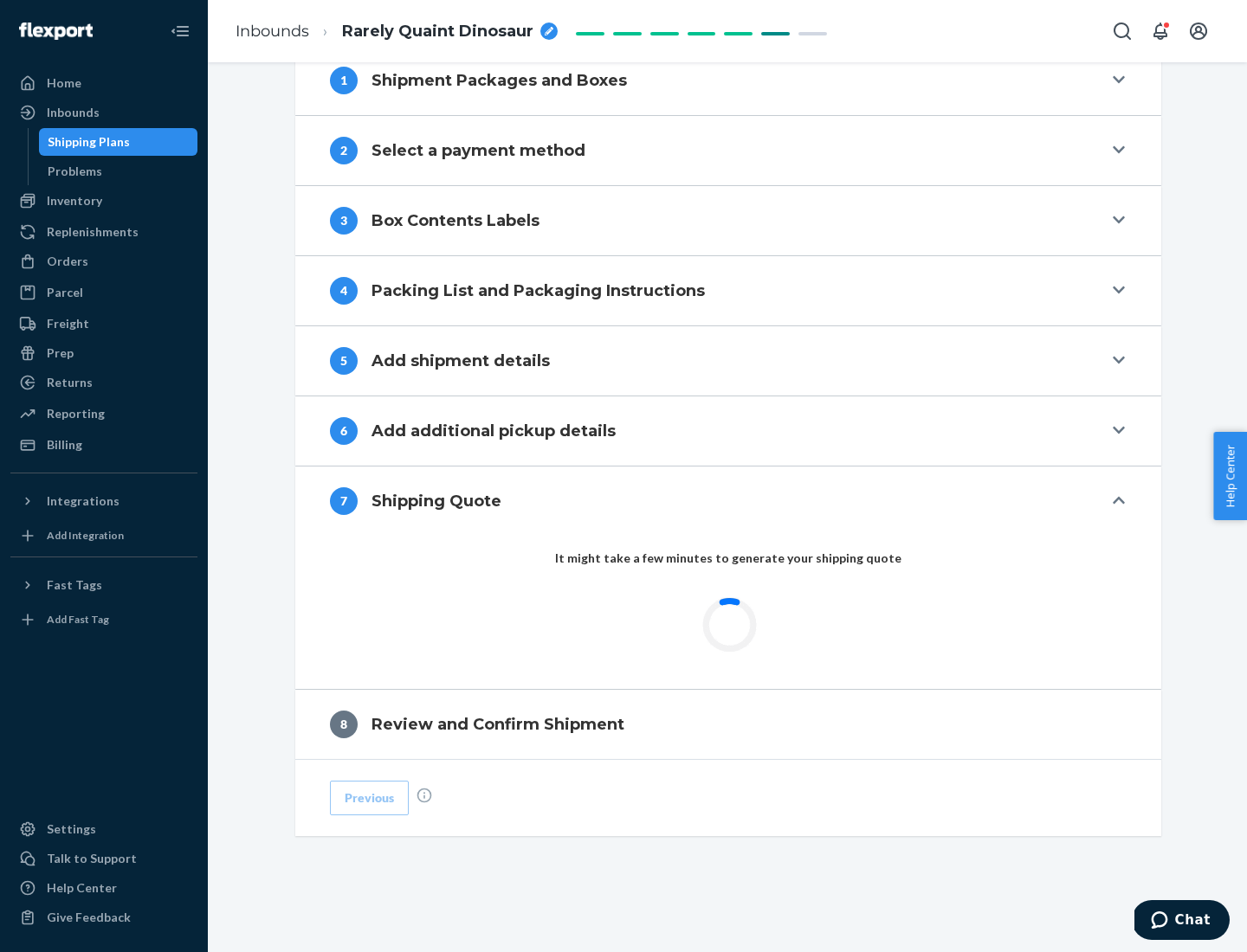
scroll to position [717, 0]
